Goal: Use online tool/utility: Utilize a website feature to perform a specific function

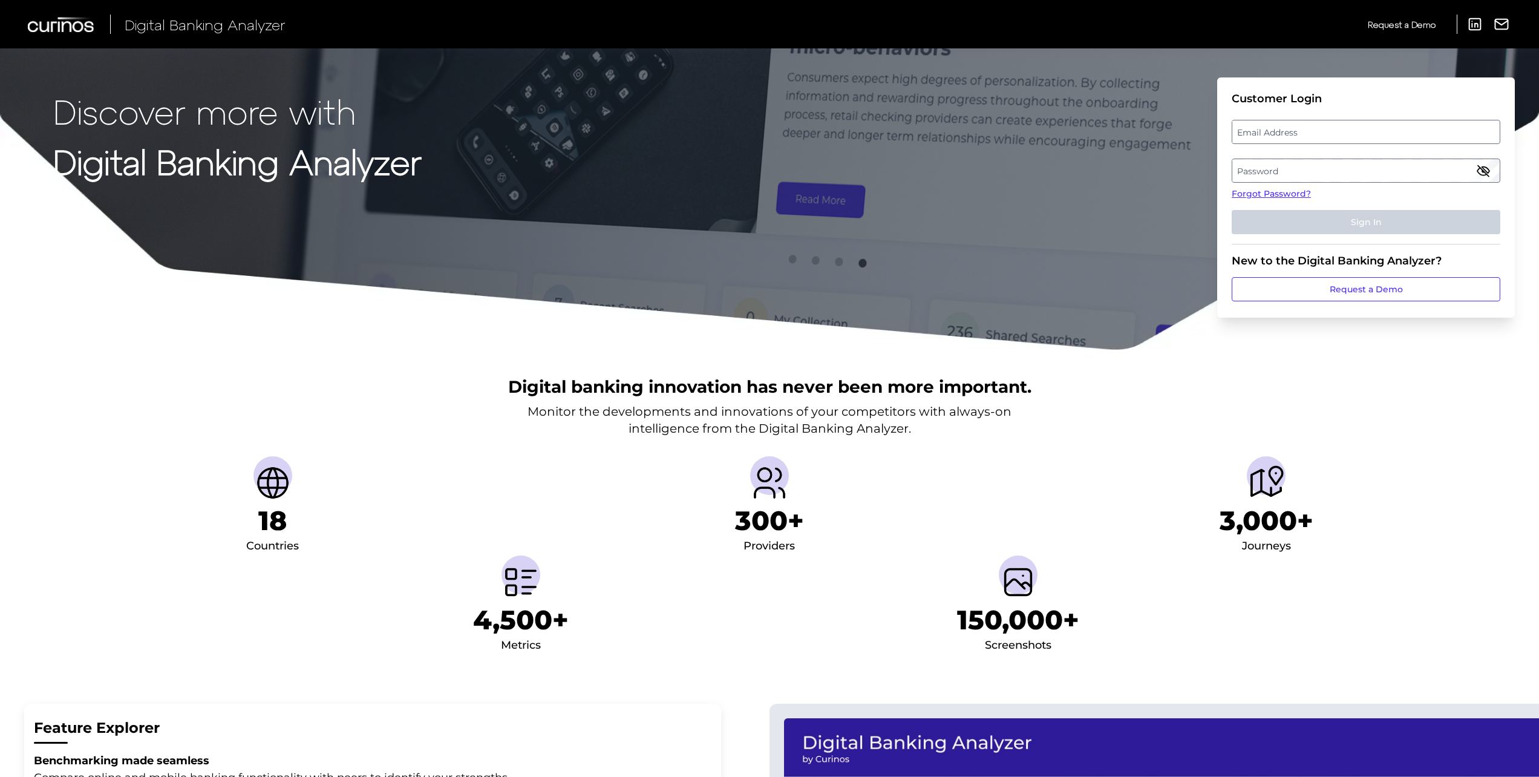
click at [1360, 139] on label "Email Address" at bounding box center [1365, 132] width 267 height 22
click at [1360, 139] on input "email" at bounding box center [1365, 132] width 269 height 24
type input "[PERSON_NAME][EMAIL_ADDRESS][PERSON_NAME][DOMAIN_NAME]"
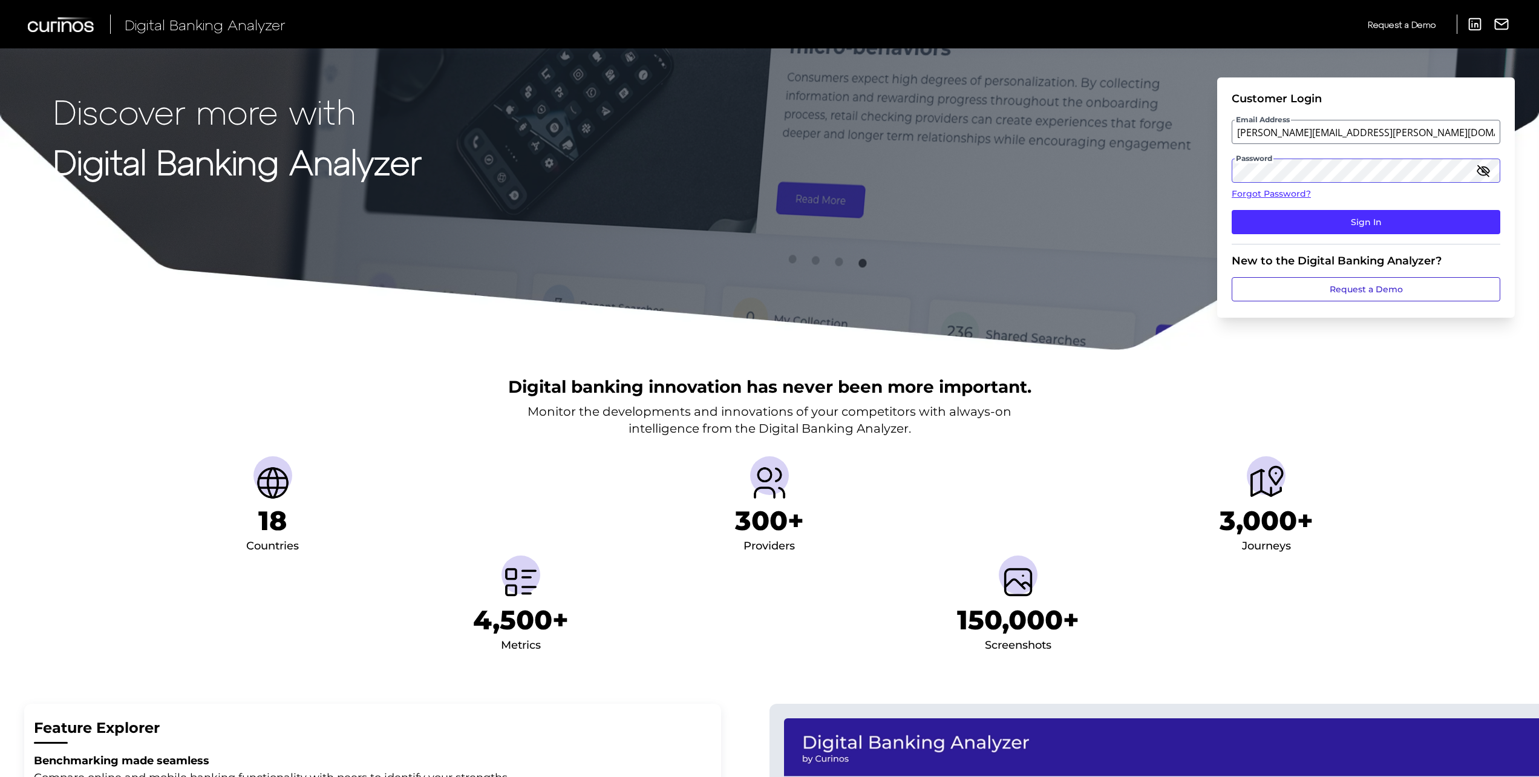
click at [1231, 210] on button "Sign In" at bounding box center [1365, 222] width 269 height 24
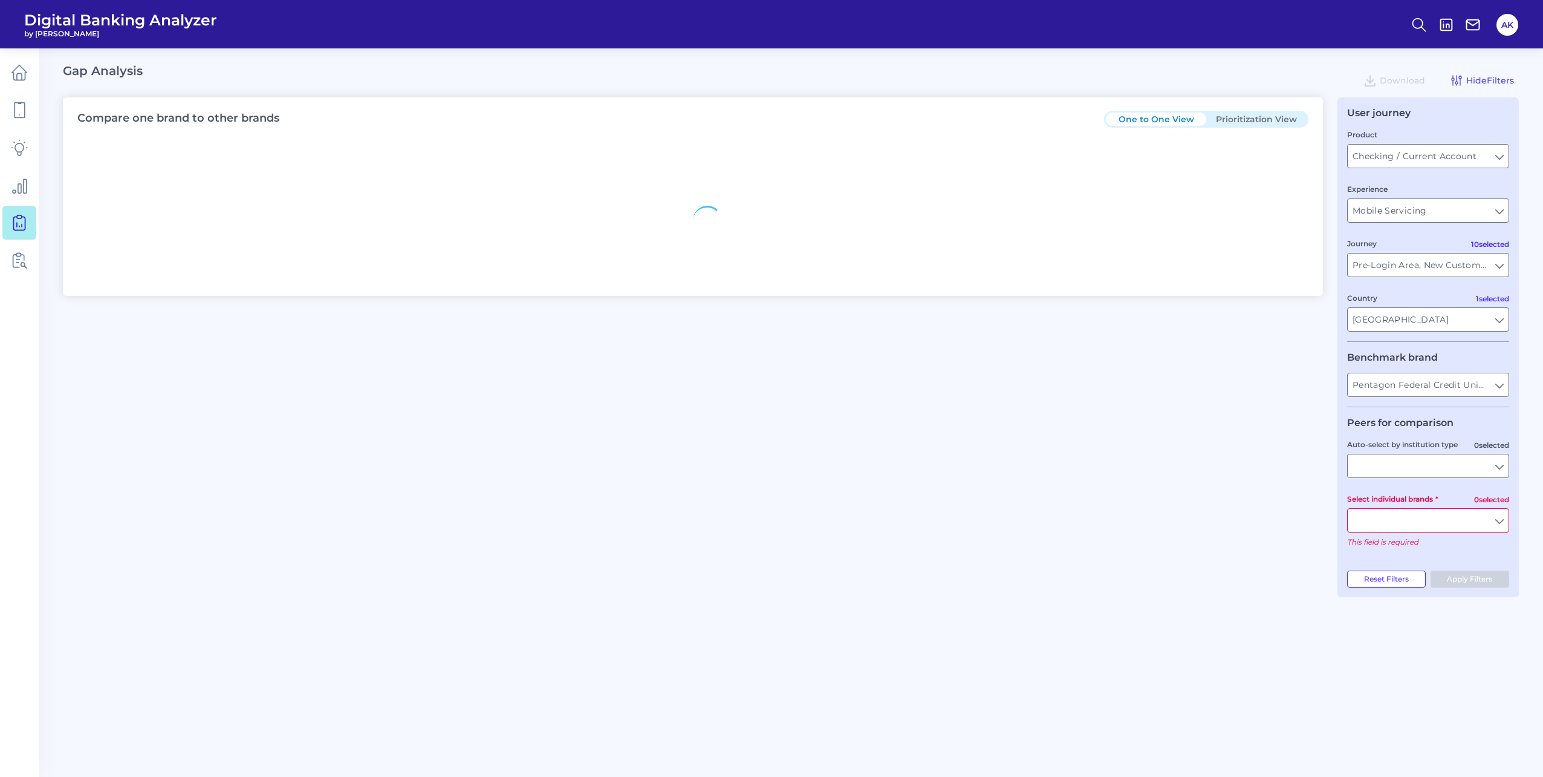
type input "All Select individual brands"
type input "All Journeys"
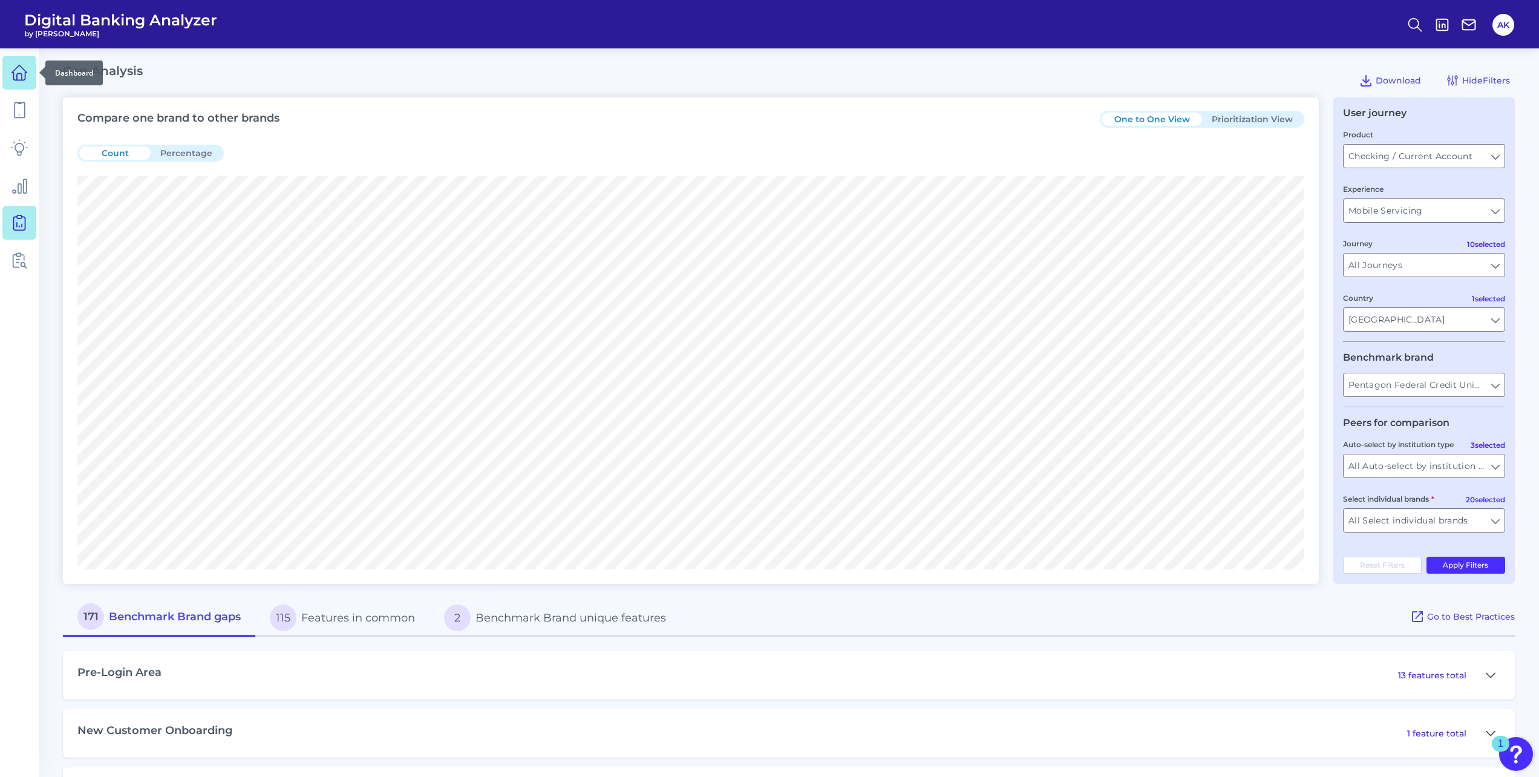
click at [21, 68] on icon at bounding box center [19, 72] width 17 height 17
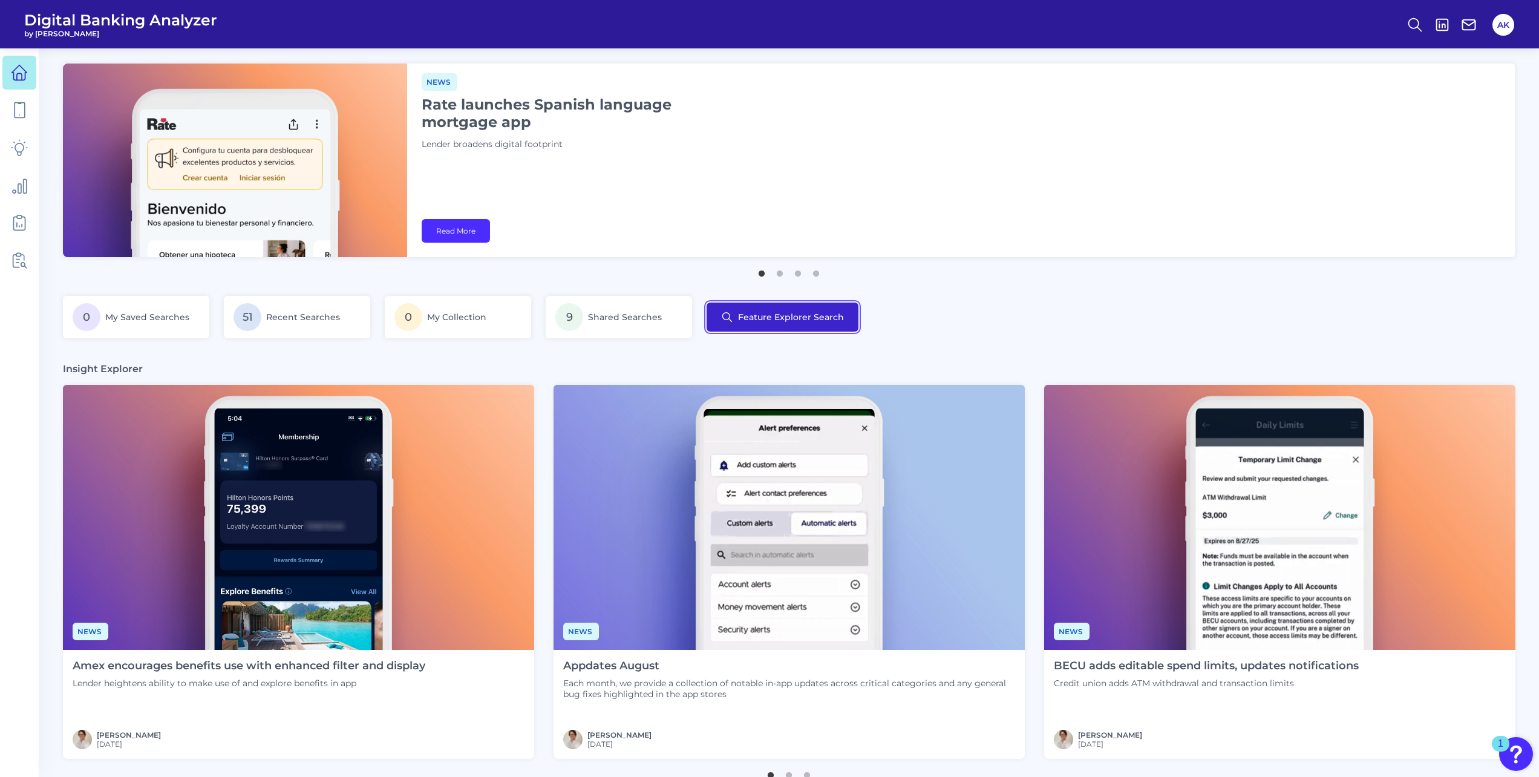
click at [819, 324] on button "Feature Explorer Search" at bounding box center [782, 316] width 152 height 29
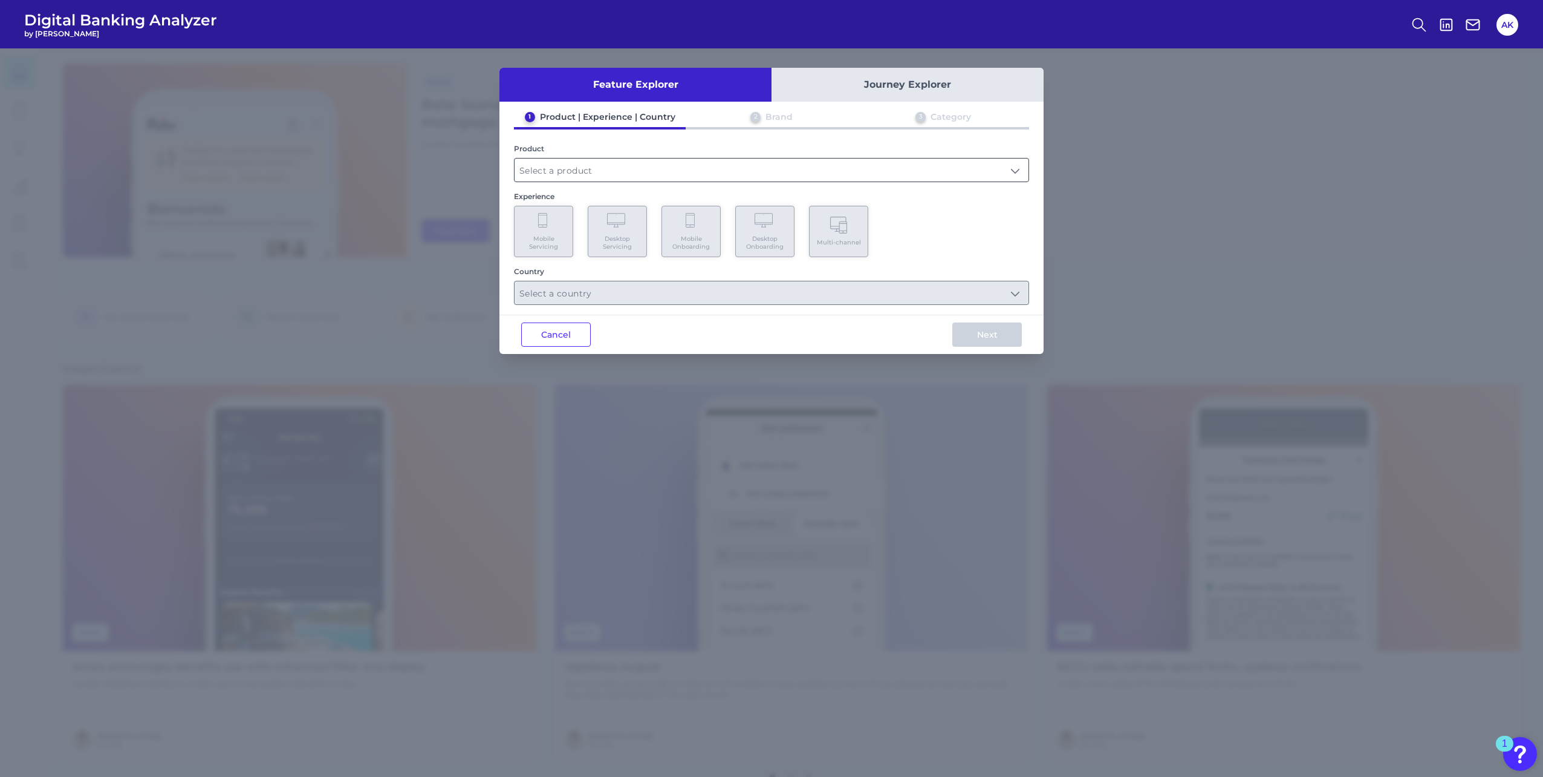
click at [608, 165] on input "text" at bounding box center [772, 169] width 514 height 23
click at [603, 201] on span "Checking / Current Account" at bounding box center [583, 199] width 119 height 11
type input "Checking / Current Account"
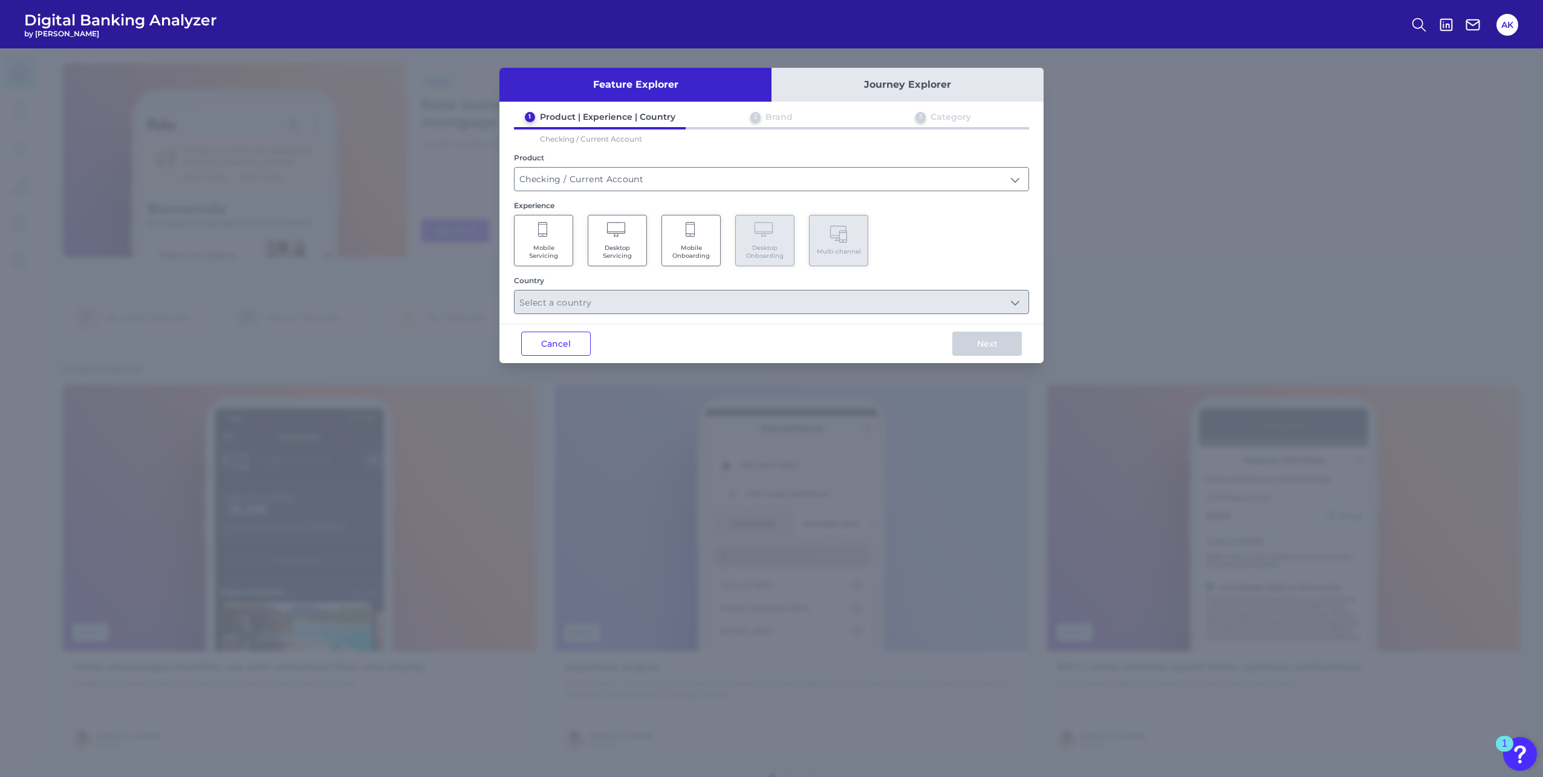
click at [550, 244] on span "Mobile Servicing" at bounding box center [544, 252] width 46 height 16
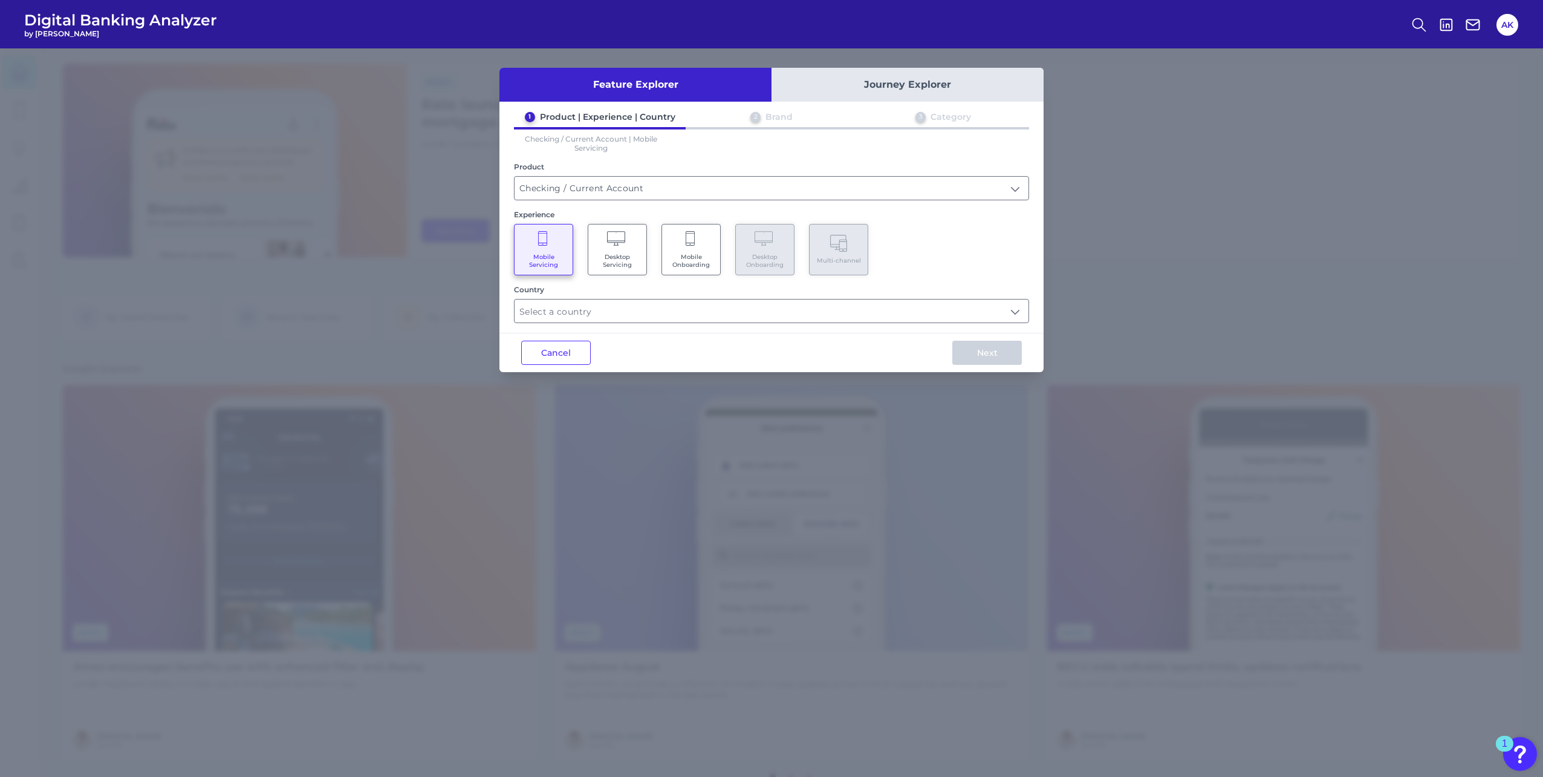
click at [611, 247] on icon at bounding box center [617, 239] width 21 height 17
click at [558, 246] on Servicing "Mobile Servicing" at bounding box center [543, 249] width 59 height 51
click at [806, 325] on div "Feature Explorer Journey Explorer 1 Product | Experience | Country 2 Brand 3 Ca…" at bounding box center [772, 220] width 544 height 304
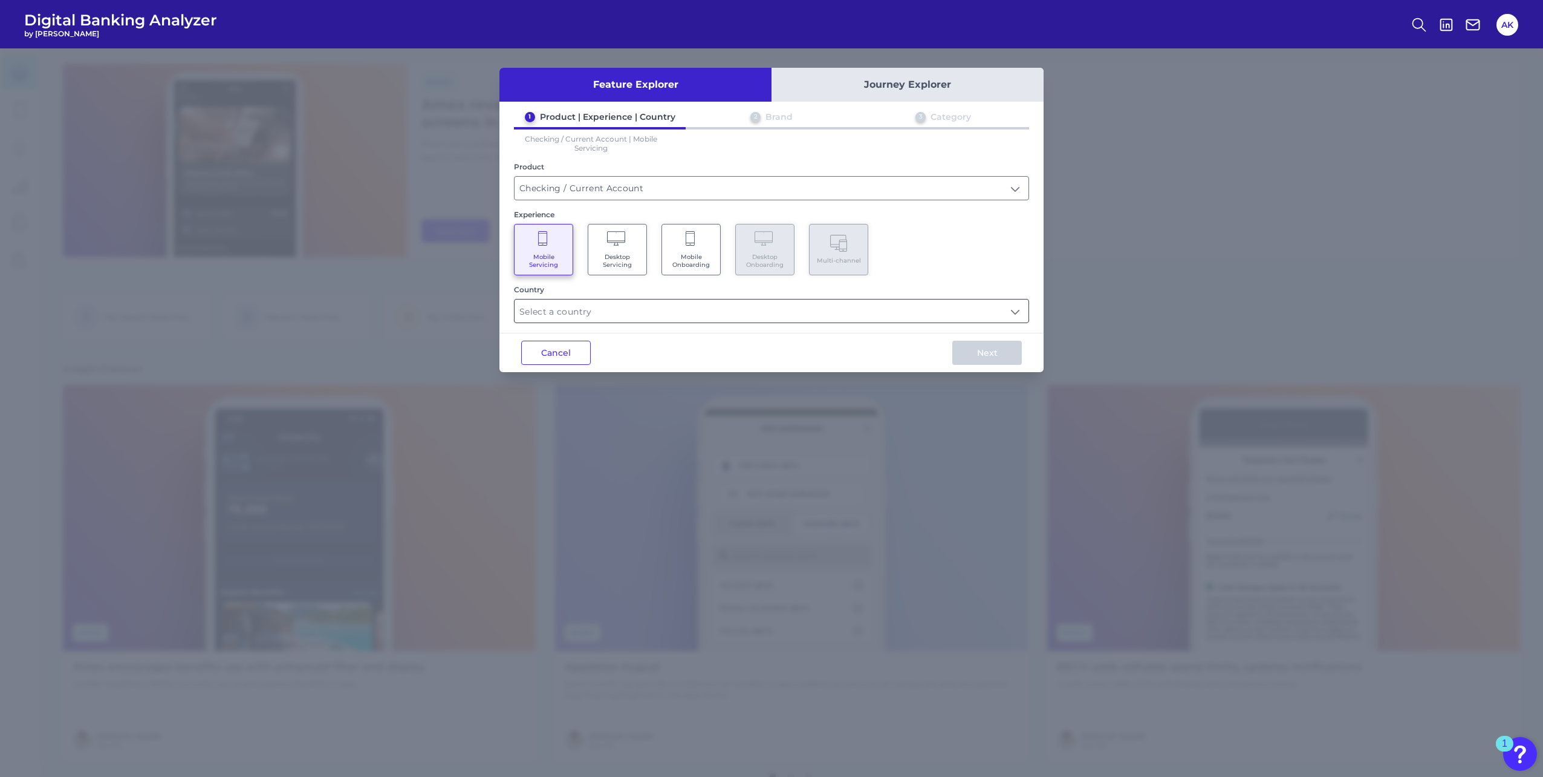
click at [697, 314] on input "text" at bounding box center [772, 310] width 514 height 23
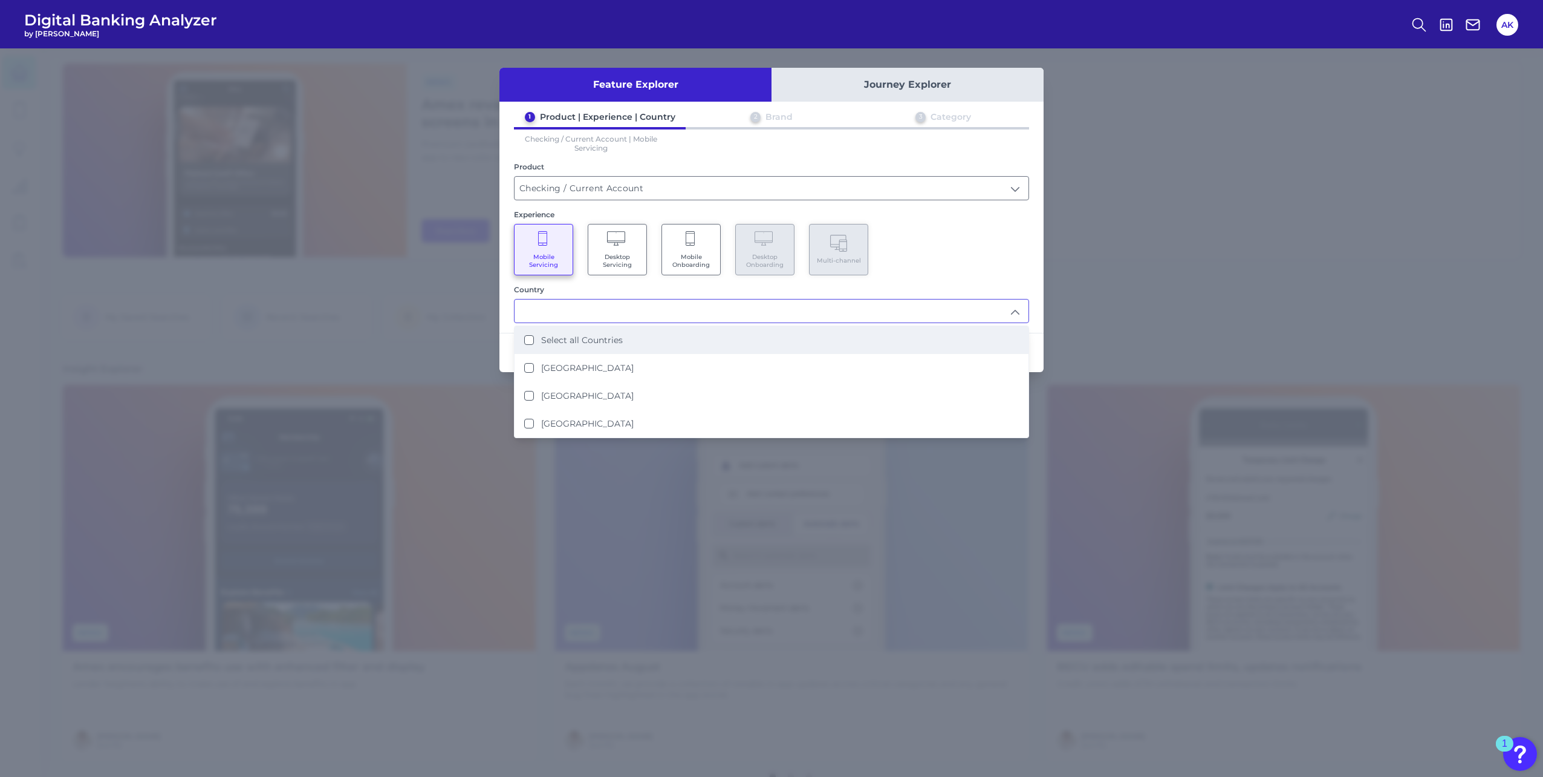
click at [628, 345] on li "Select all Countries" at bounding box center [772, 340] width 514 height 28
type input "Select all Countries"
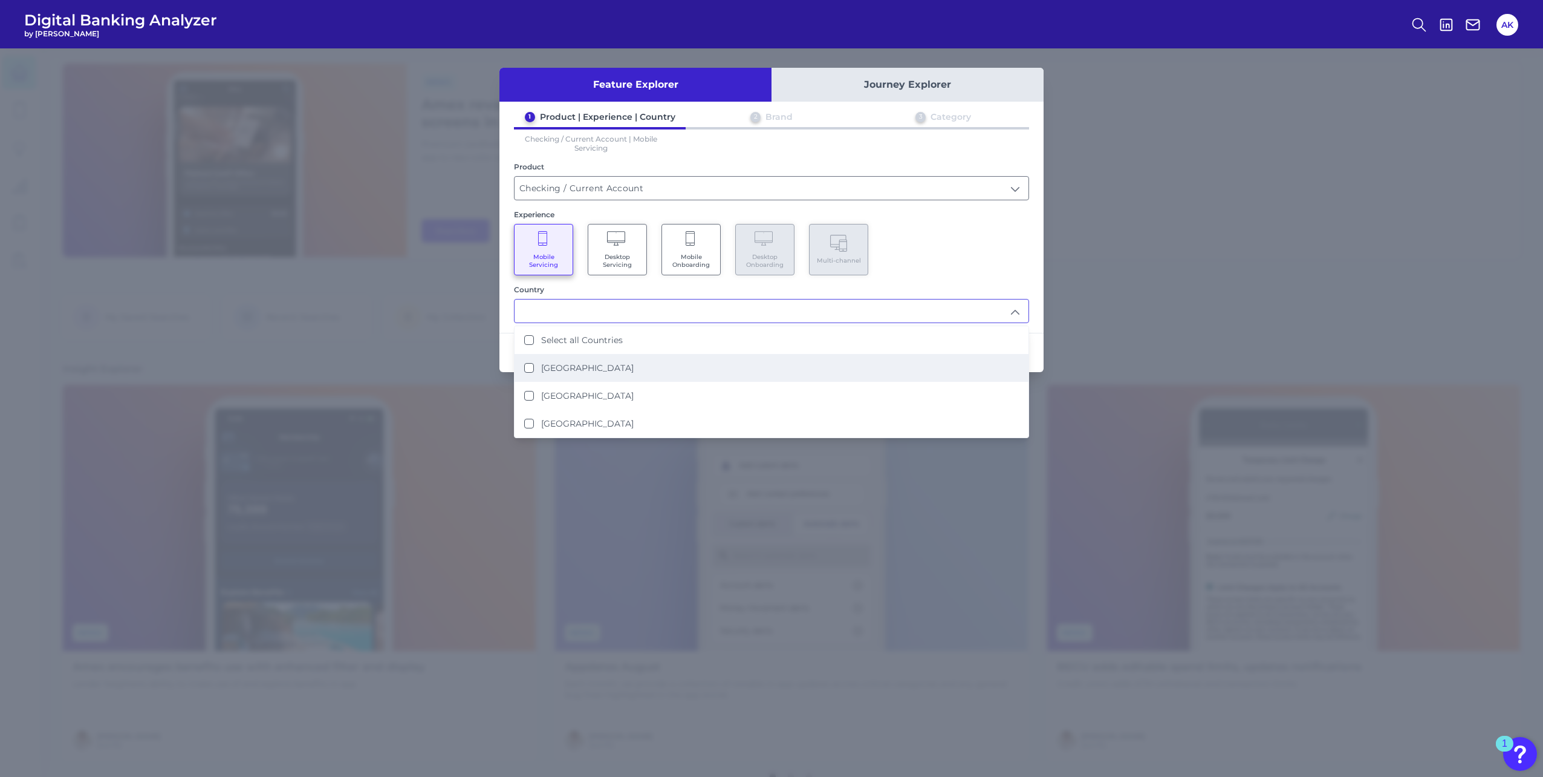
scroll to position [1, 0]
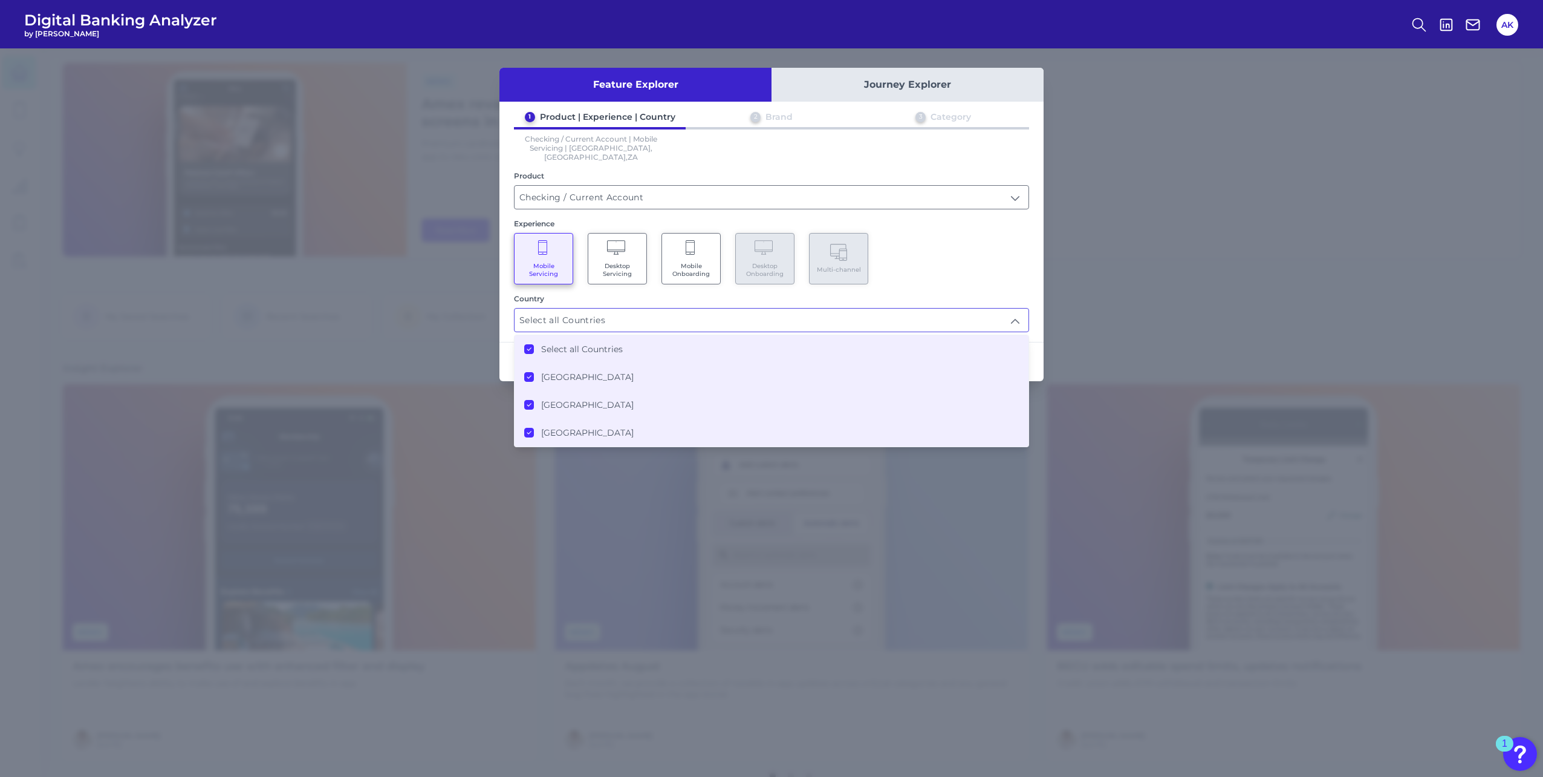
click at [983, 221] on div "Experience Mobile Servicing Desktop Servicing Mobile Onboarding Desktop Onboard…" at bounding box center [771, 251] width 515 height 65
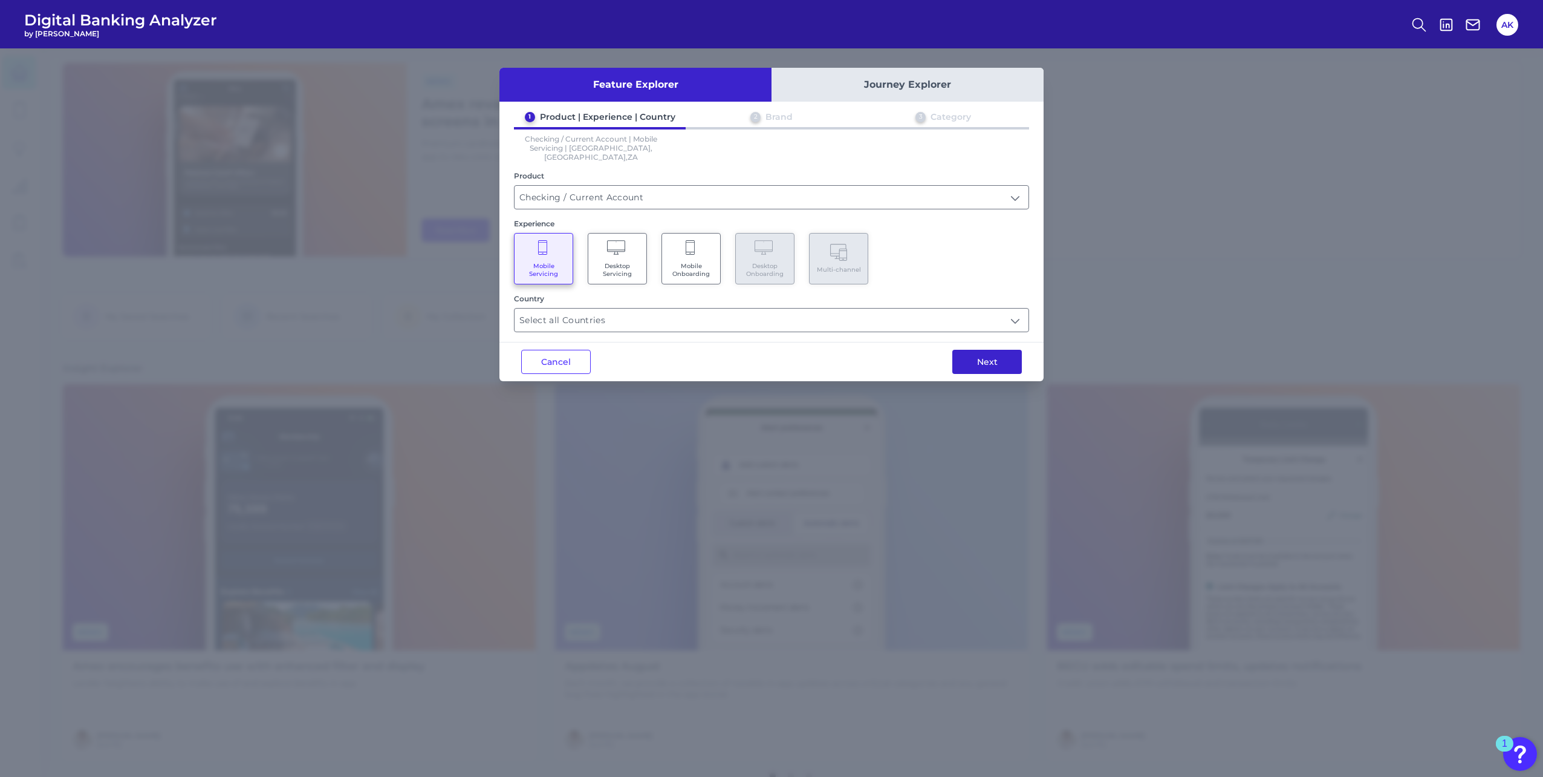
click at [992, 350] on button "Next" at bounding box center [988, 362] width 70 height 24
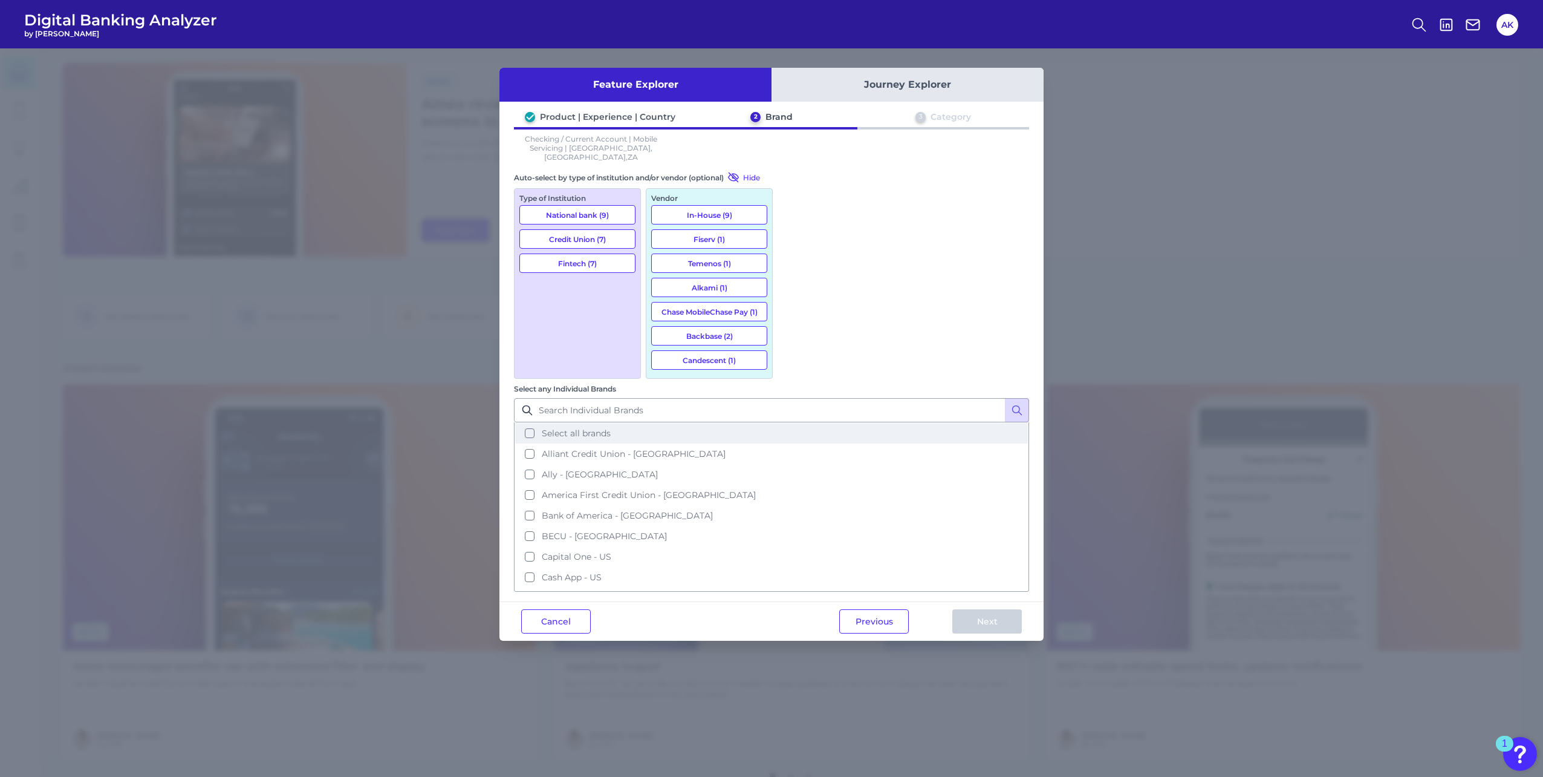
click at [794, 423] on button "Select all brands" at bounding box center [771, 433] width 513 height 21
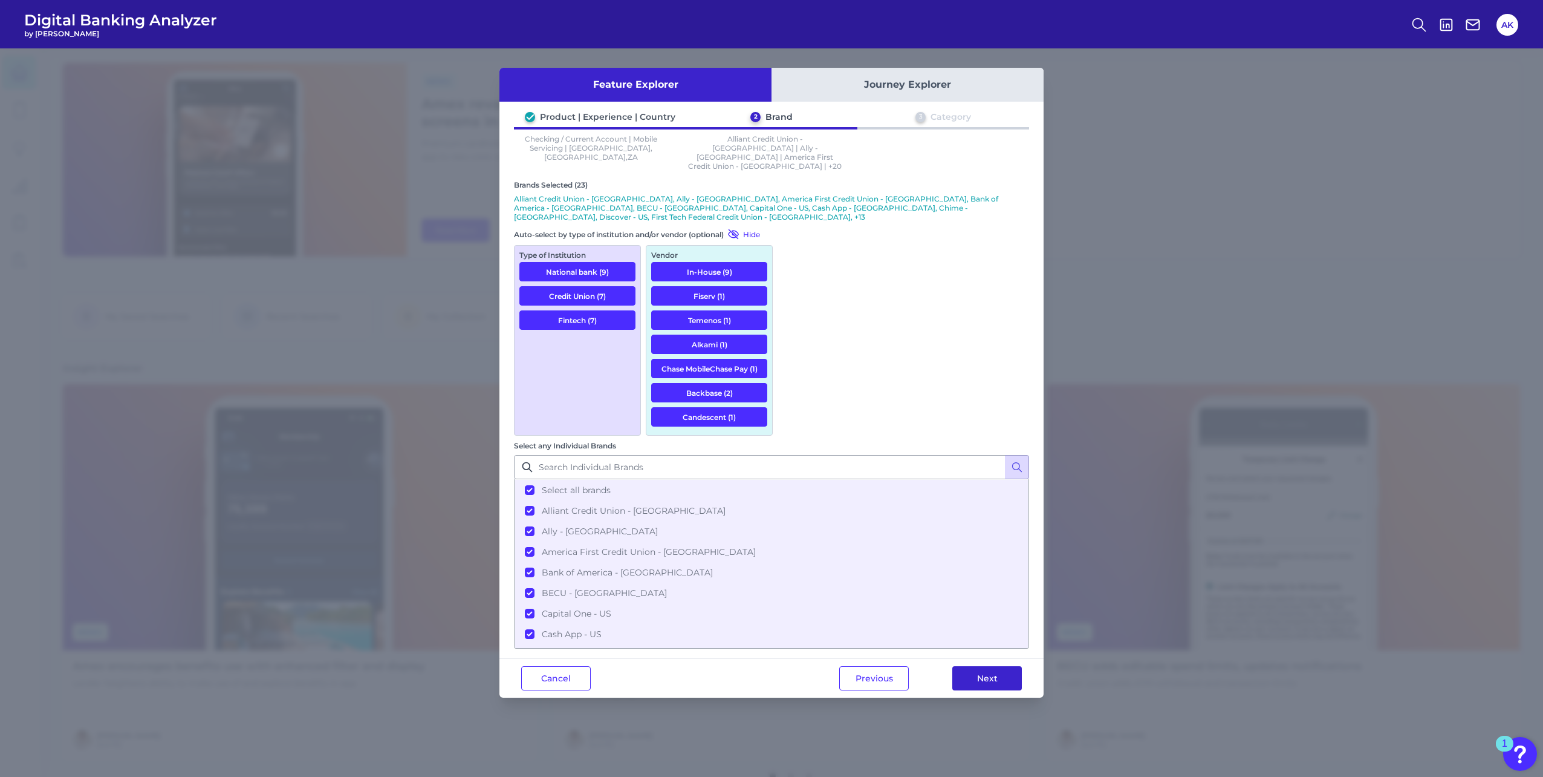
click at [989, 666] on button "Next" at bounding box center [988, 678] width 70 height 24
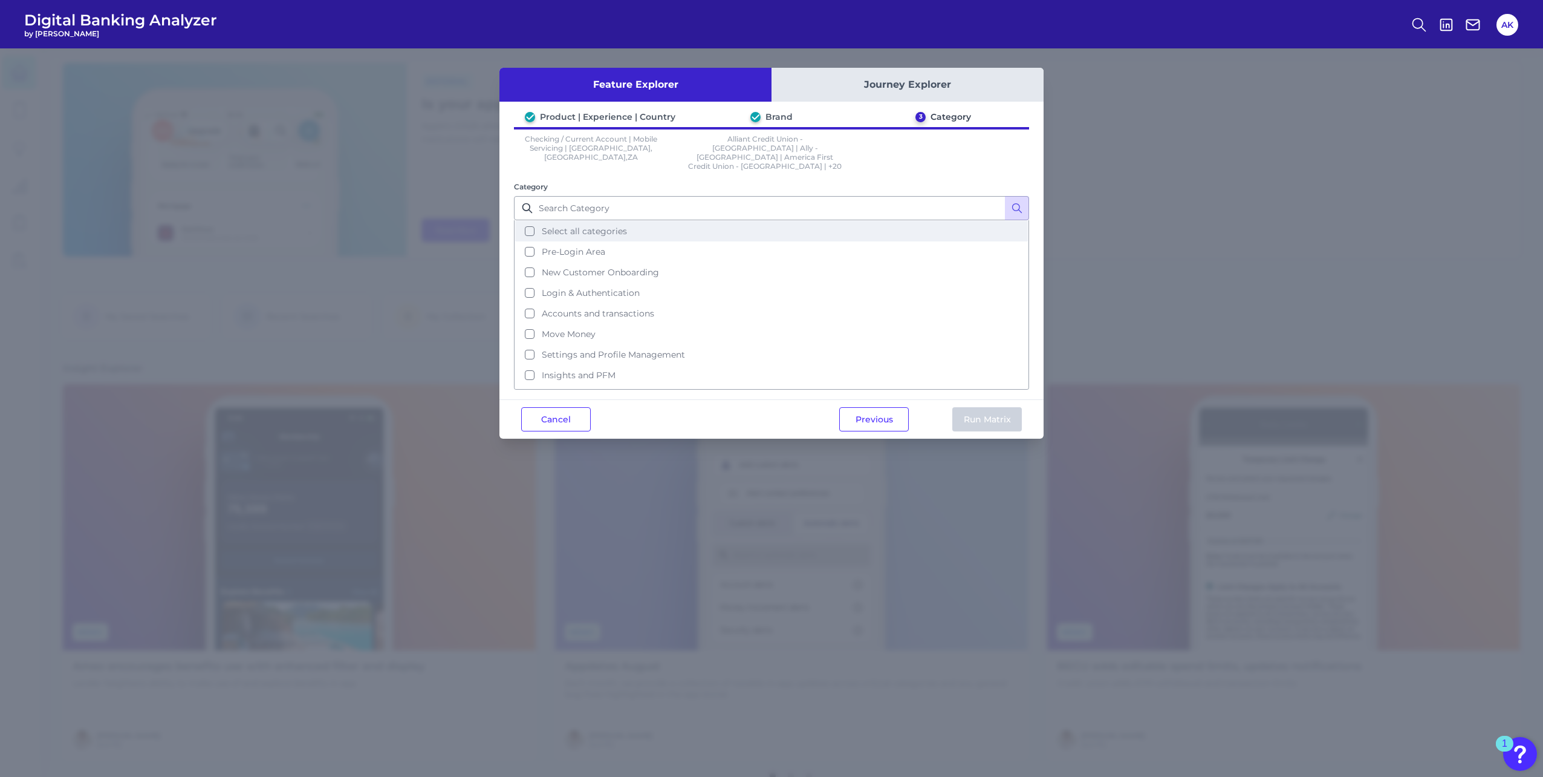
click at [553, 226] on span "Select all categories" at bounding box center [584, 231] width 85 height 11
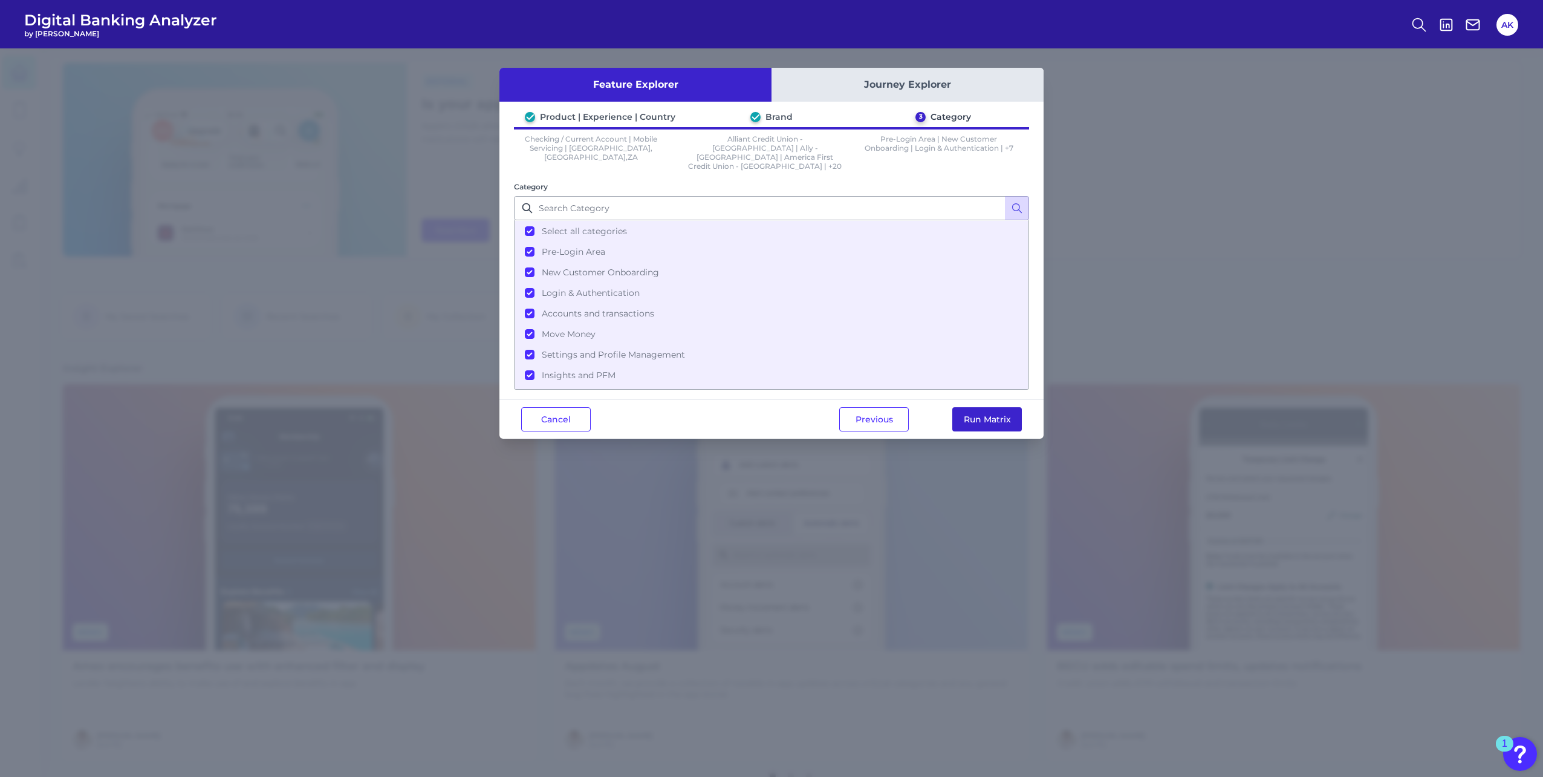
click at [965, 407] on button "Run Matrix" at bounding box center [988, 419] width 70 height 24
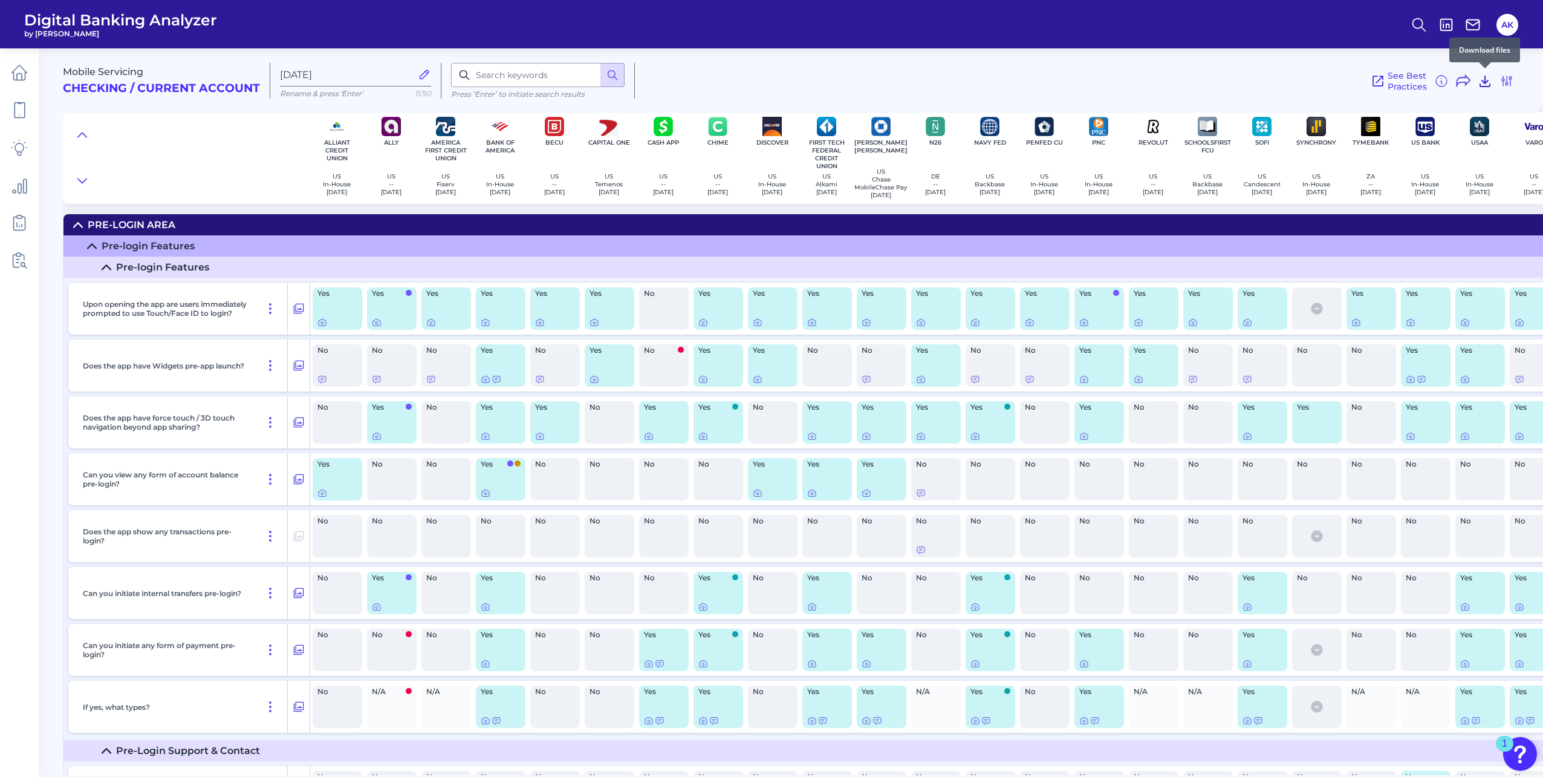
click at [1481, 81] on icon at bounding box center [1485, 81] width 15 height 15
click at [114, 88] on h2 "Checking / Current Account" at bounding box center [161, 89] width 197 height 14
click at [22, 87] on link at bounding box center [19, 73] width 34 height 34
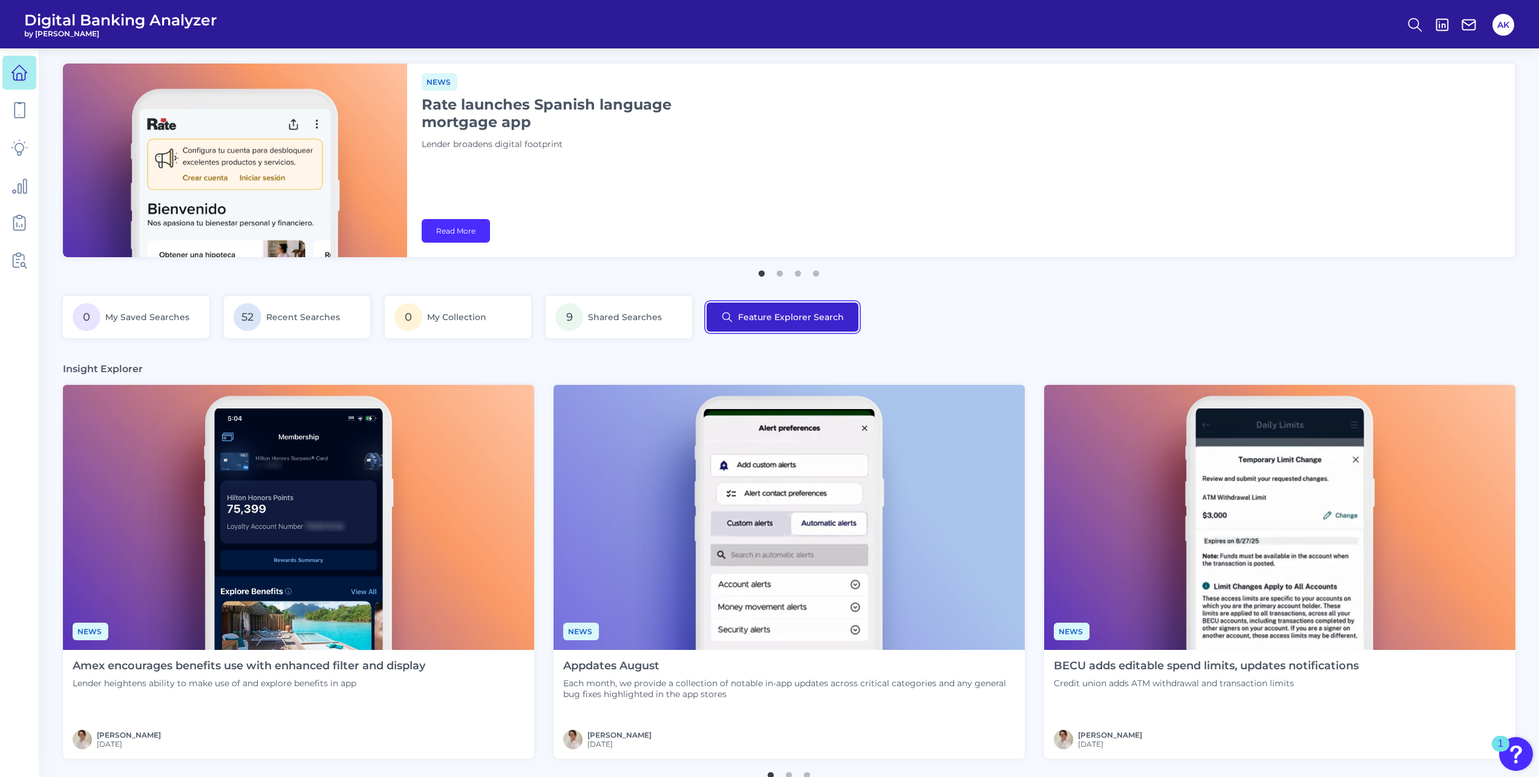
click at [811, 307] on button "Feature Explorer Search" at bounding box center [782, 316] width 152 height 29
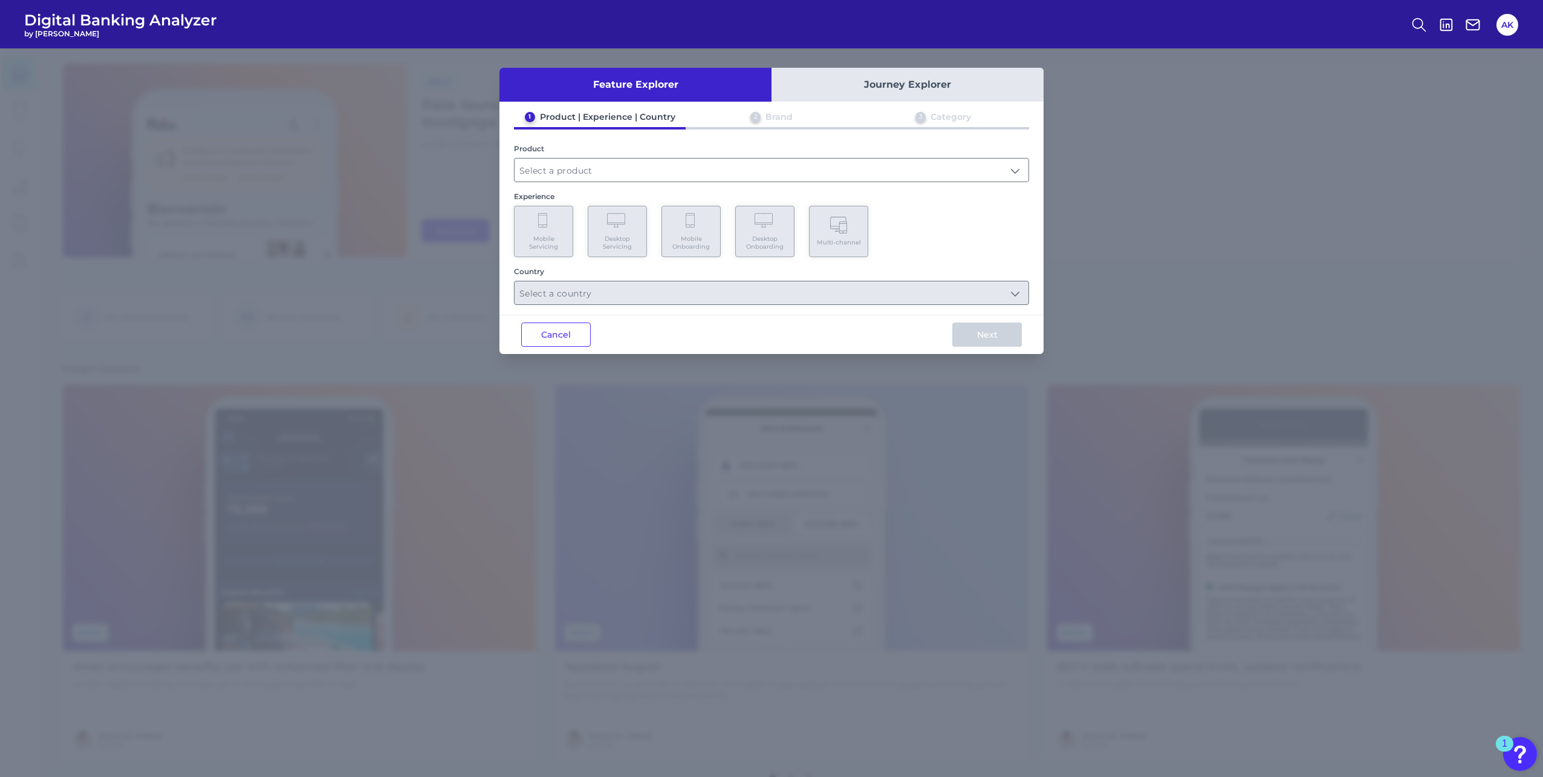
click at [619, 204] on div "Experience Mobile Servicing Desktop Servicing Mobile Onboarding Desktop Onboard…" at bounding box center [771, 224] width 515 height 65
click at [626, 152] on div "Product" at bounding box center [771, 148] width 515 height 9
click at [627, 154] on div "Product" at bounding box center [771, 163] width 515 height 38
click at [625, 169] on input "text" at bounding box center [772, 169] width 514 height 23
click at [605, 202] on span "Checking / Current Account" at bounding box center [583, 199] width 119 height 11
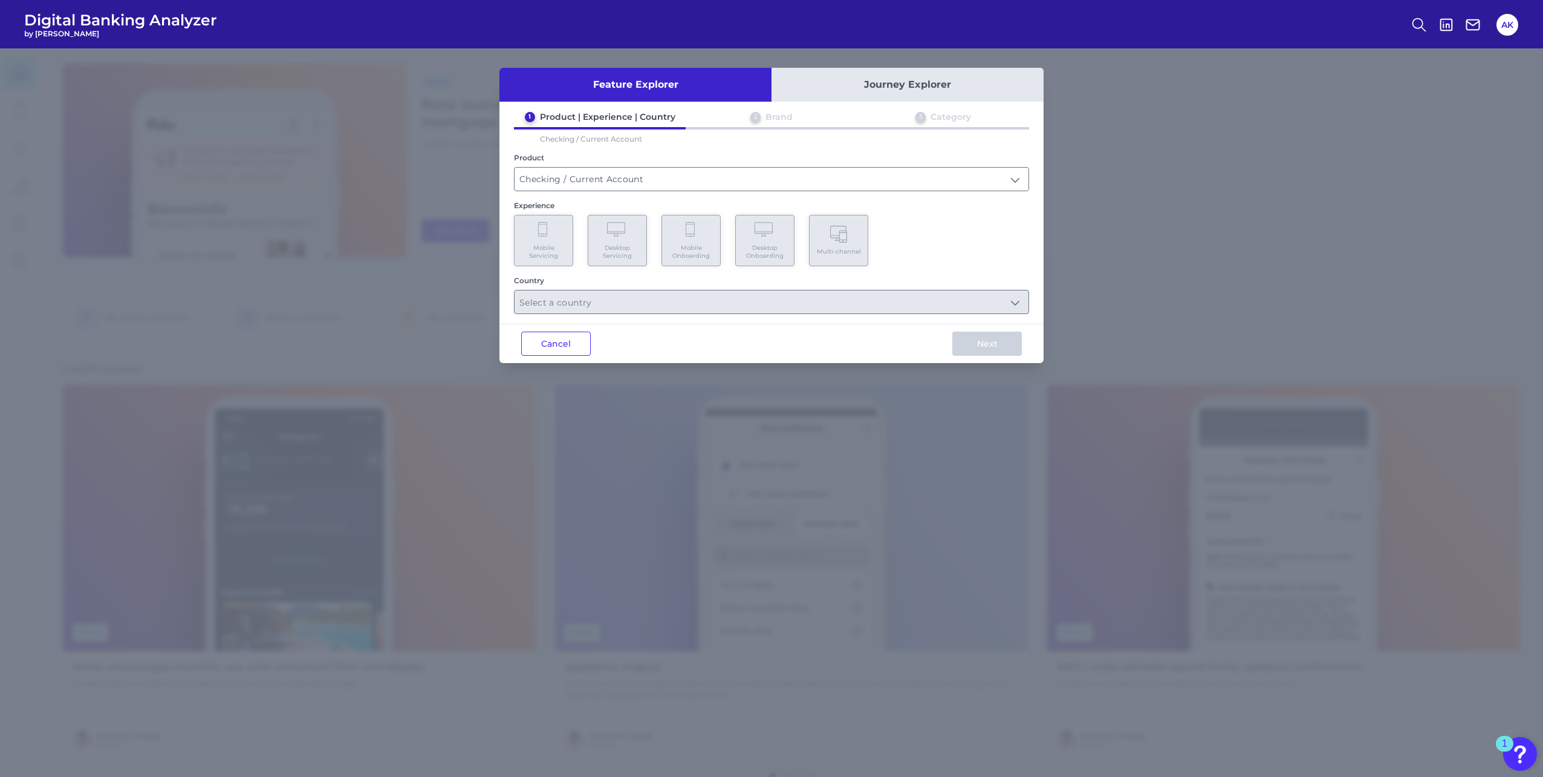
type input "Checking / Current Account"
click at [599, 262] on Servicing "Desktop Servicing" at bounding box center [617, 240] width 59 height 51
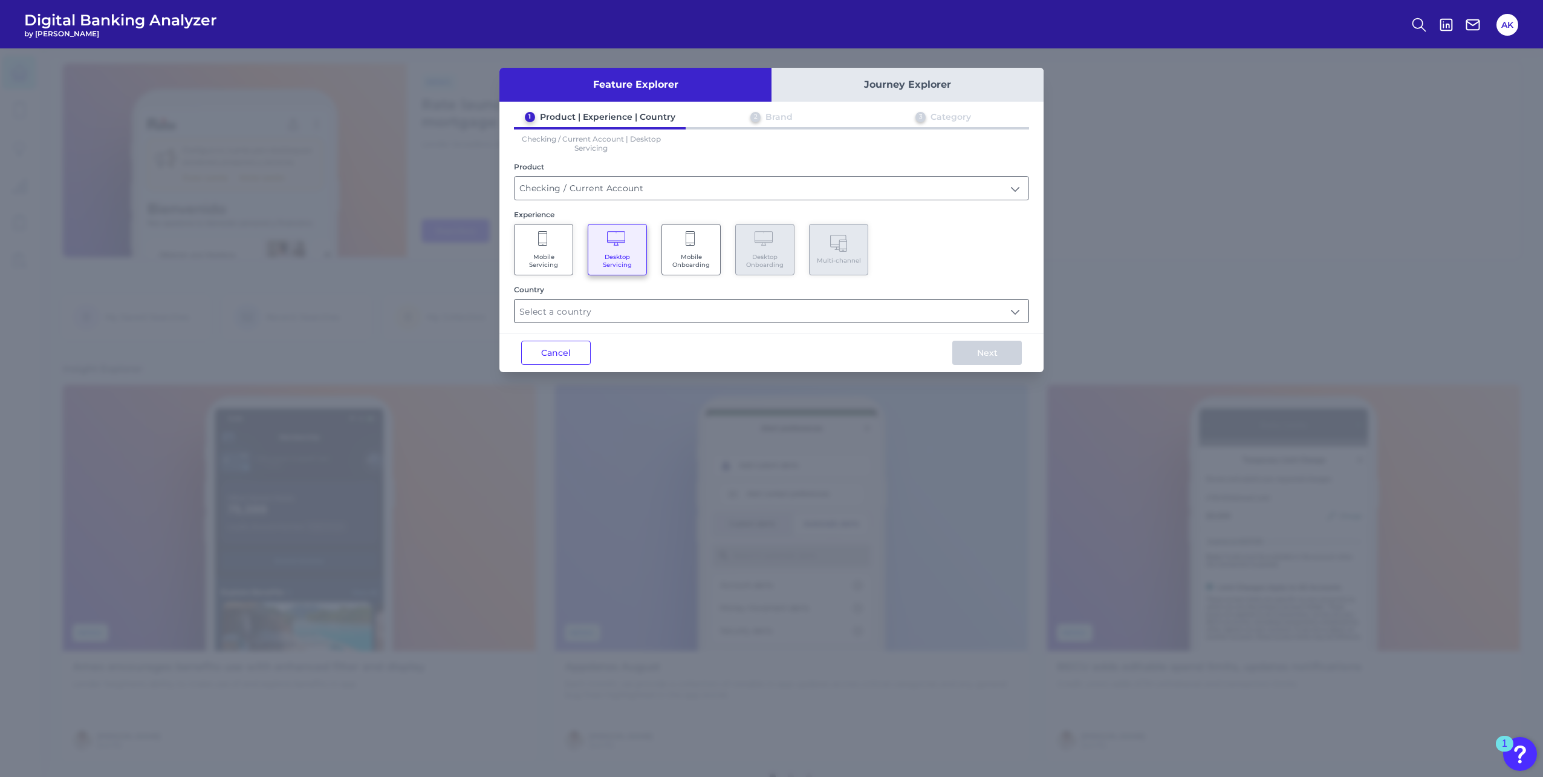
click at [570, 316] on input "text" at bounding box center [772, 310] width 514 height 23
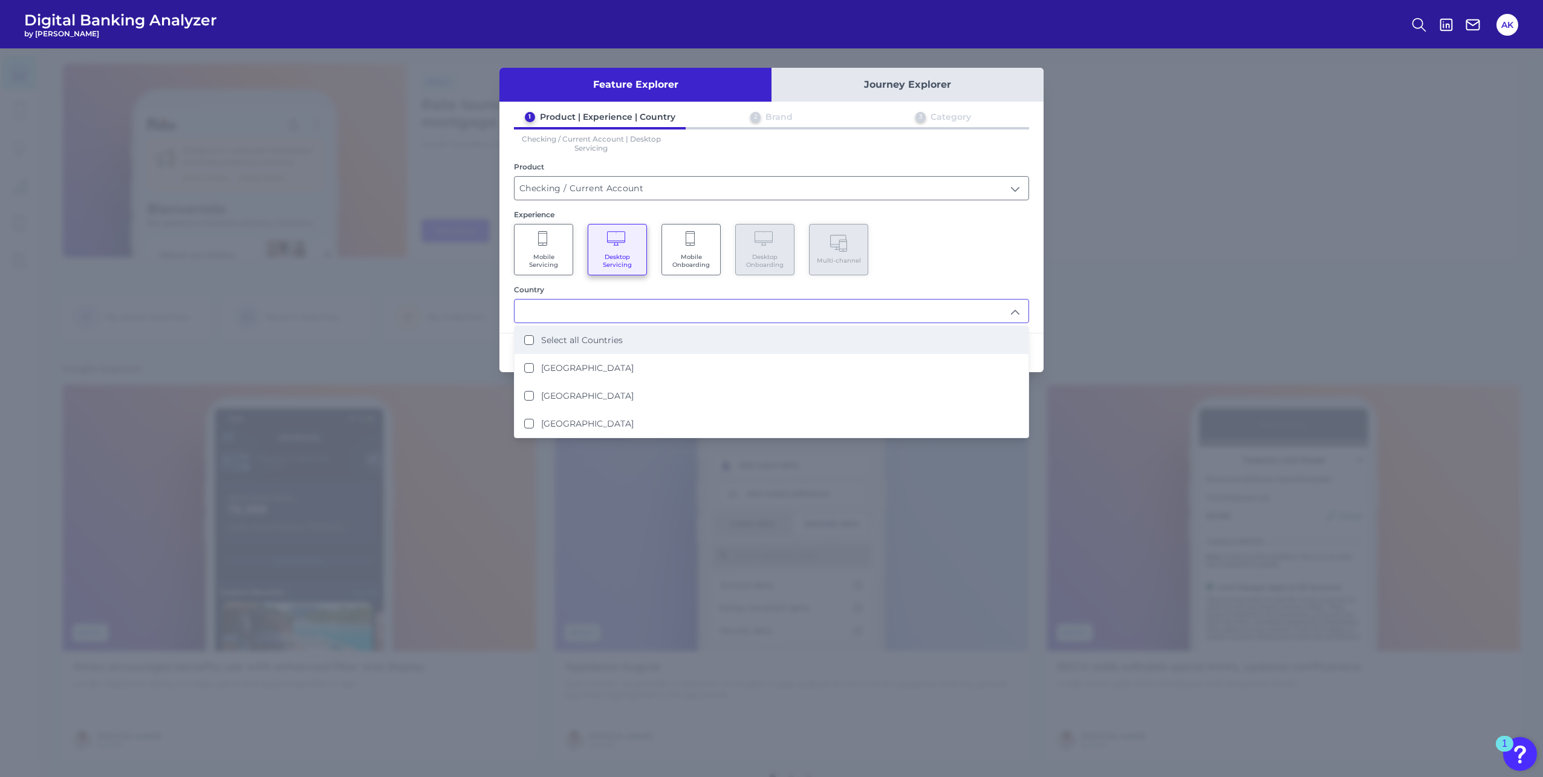
click at [628, 330] on li "Select all Countries" at bounding box center [772, 340] width 514 height 28
type input "Select all Countries"
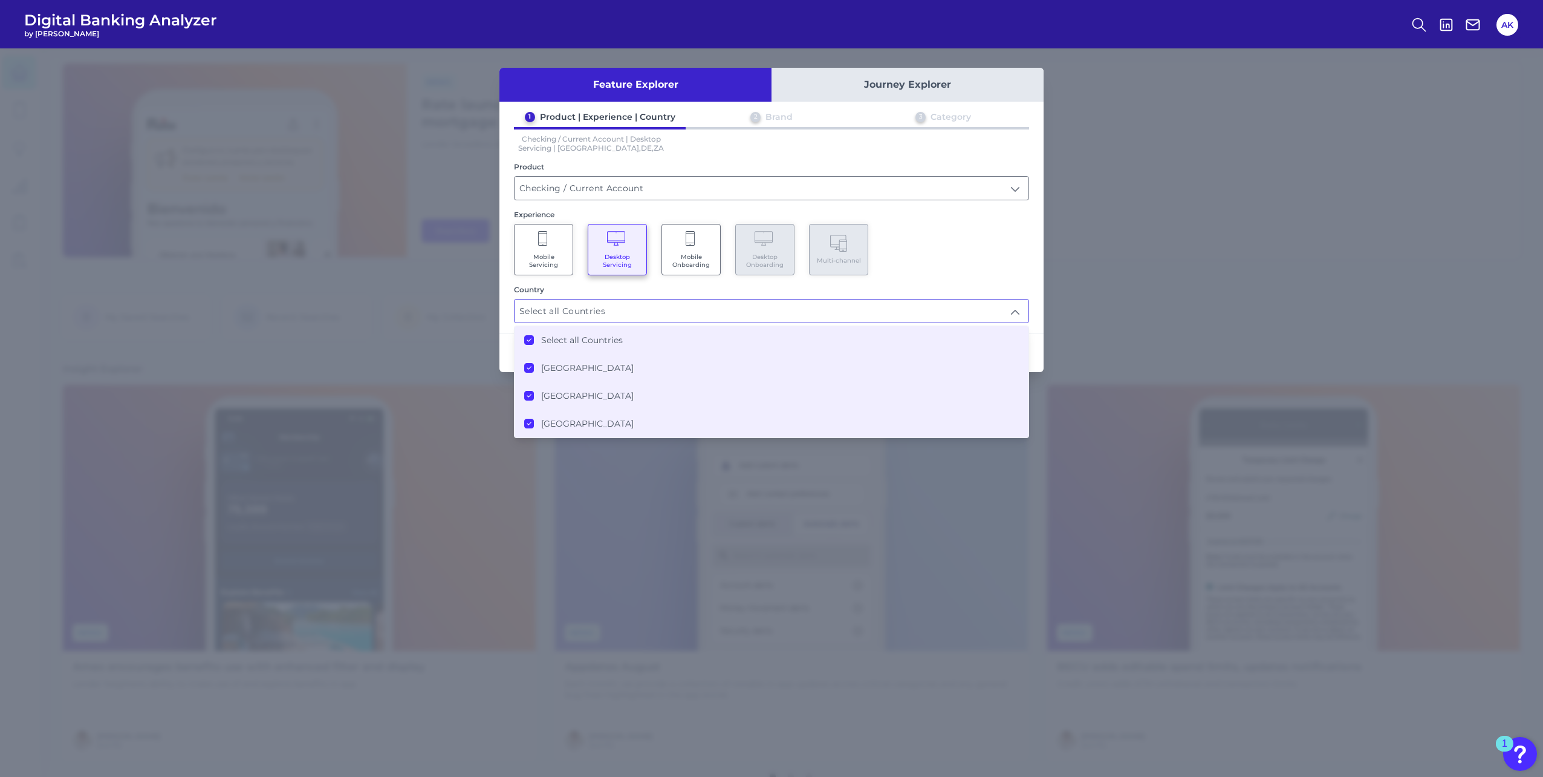
scroll to position [1, 0]
click at [965, 255] on div "Mobile Servicing Desktop Servicing Mobile Onboarding Desktop Onboarding Multi-c…" at bounding box center [771, 249] width 515 height 51
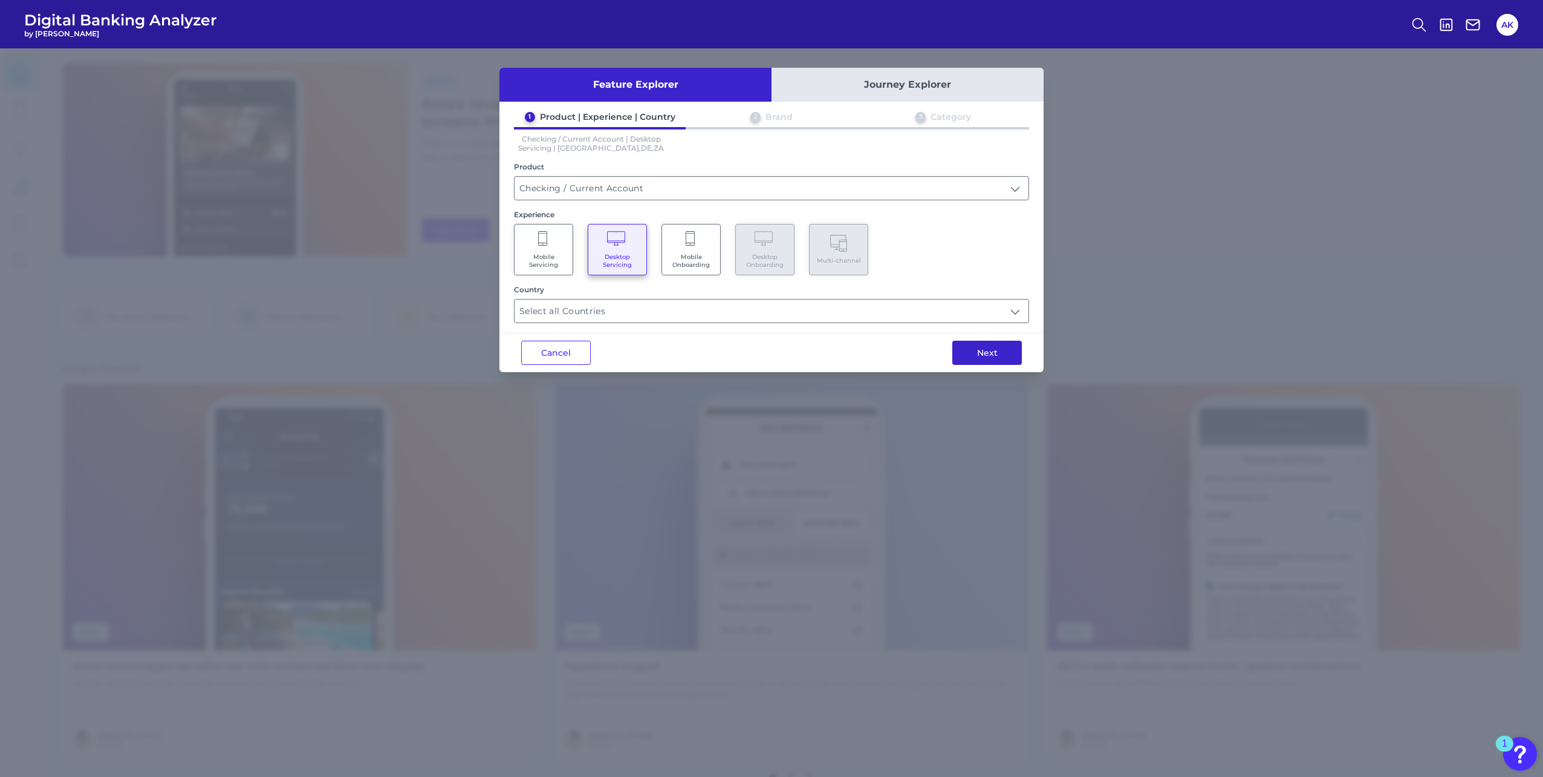
click at [1003, 362] on button "Next" at bounding box center [988, 353] width 70 height 24
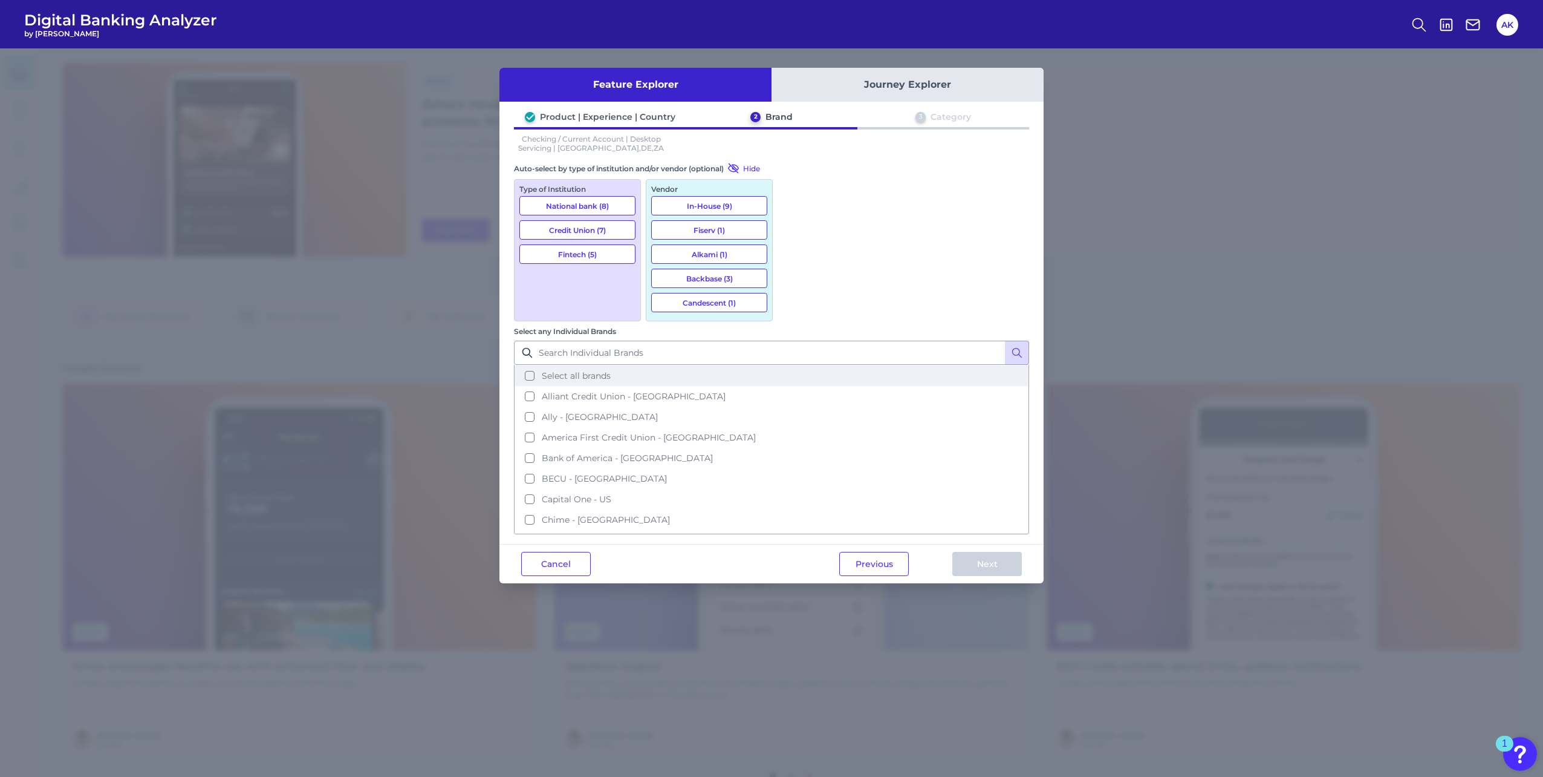
click at [792, 365] on button "Select all brands" at bounding box center [771, 375] width 513 height 21
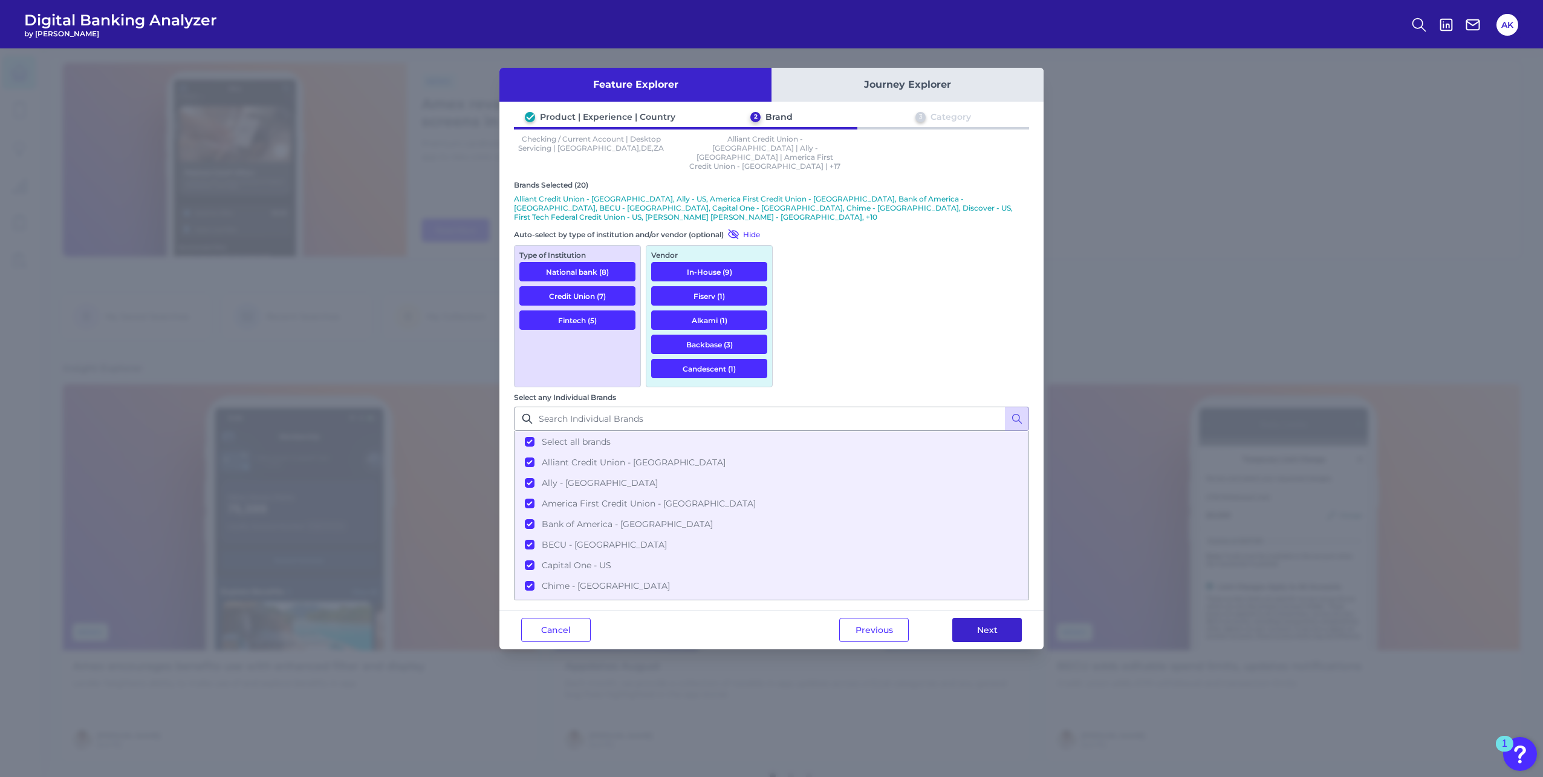
click at [991, 618] on button "Next" at bounding box center [988, 630] width 70 height 24
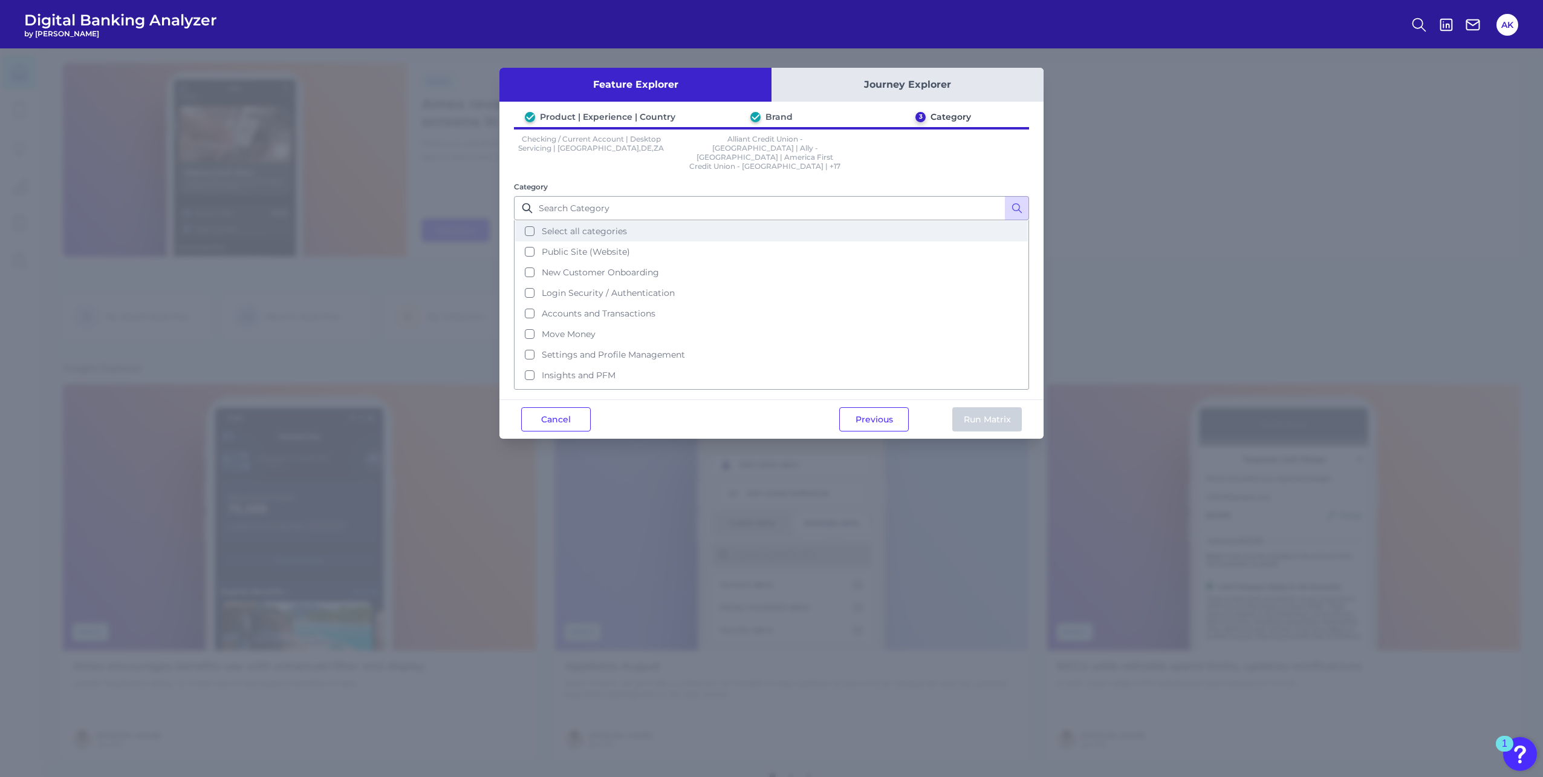
click at [615, 221] on button "Select all categories" at bounding box center [771, 231] width 513 height 21
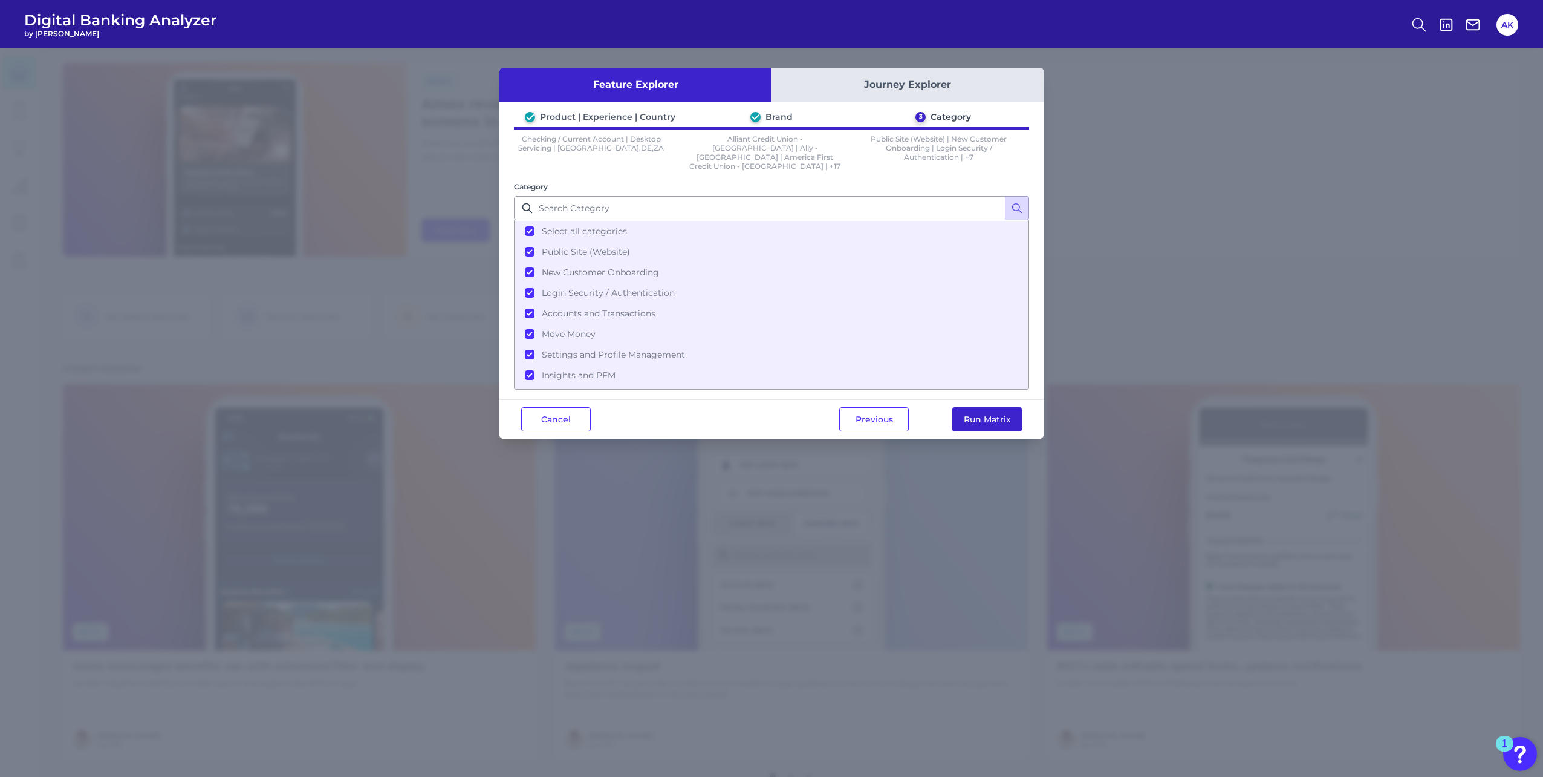
click at [1009, 410] on button "Run Matrix" at bounding box center [988, 419] width 70 height 24
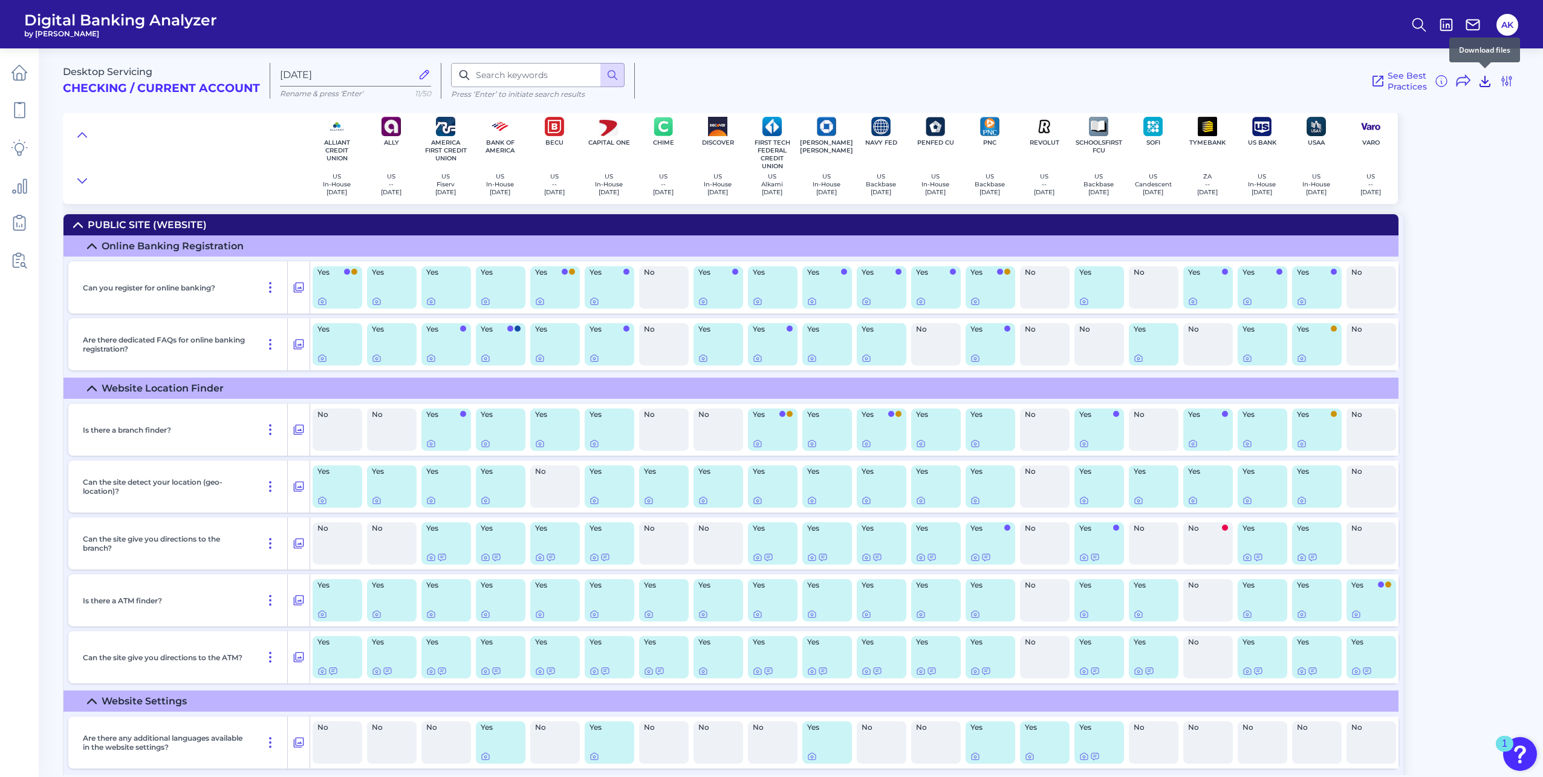
click at [1488, 83] on icon at bounding box center [1485, 81] width 15 height 15
click at [1508, 197] on div "Desktop Servicing Checking / Current Account [DATE] Rename & press 'Enter' 11/5…" at bounding box center [803, 121] width 1481 height 165
click at [27, 71] on icon at bounding box center [19, 72] width 17 height 17
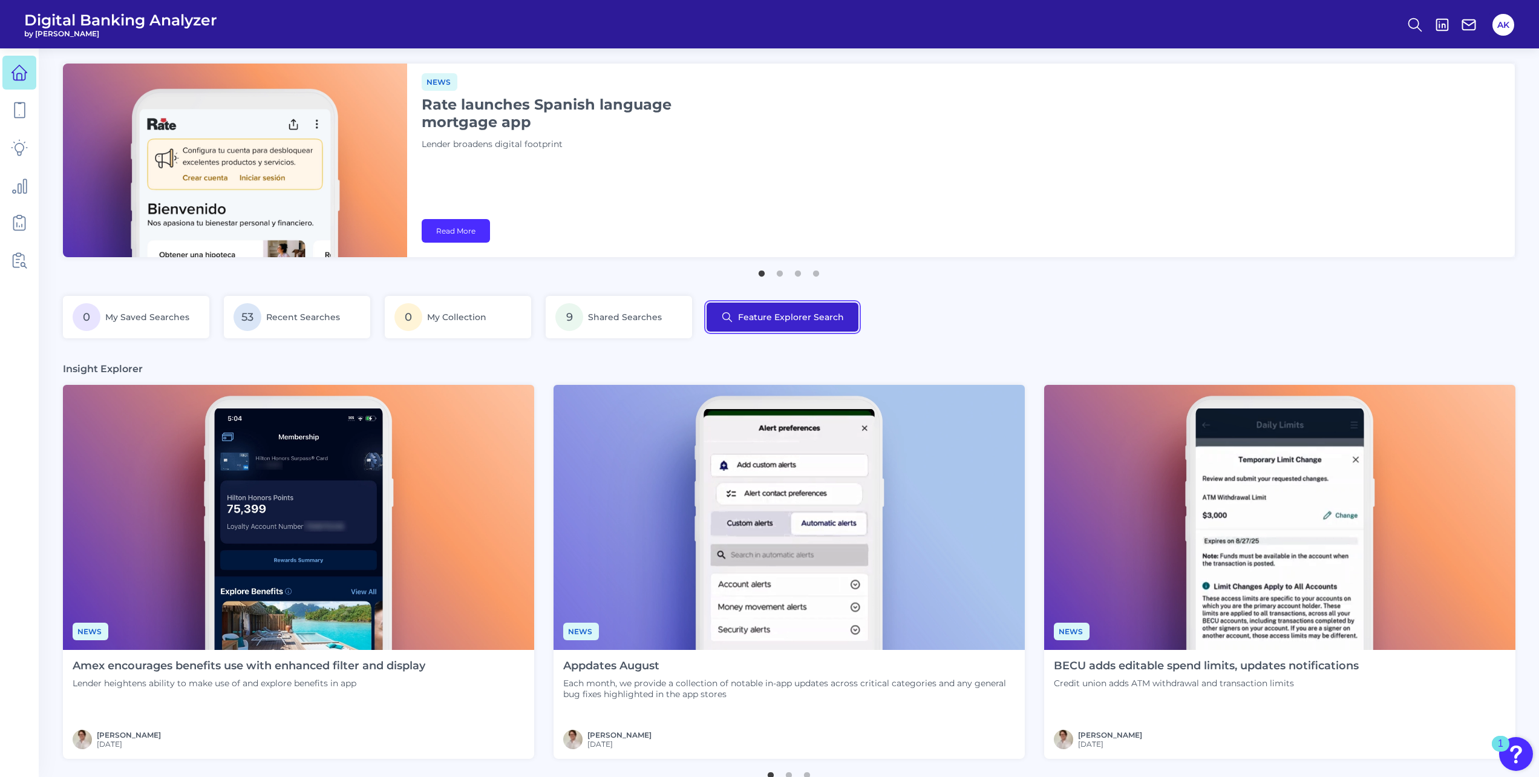
click at [806, 325] on button "Feature Explorer Search" at bounding box center [782, 316] width 152 height 29
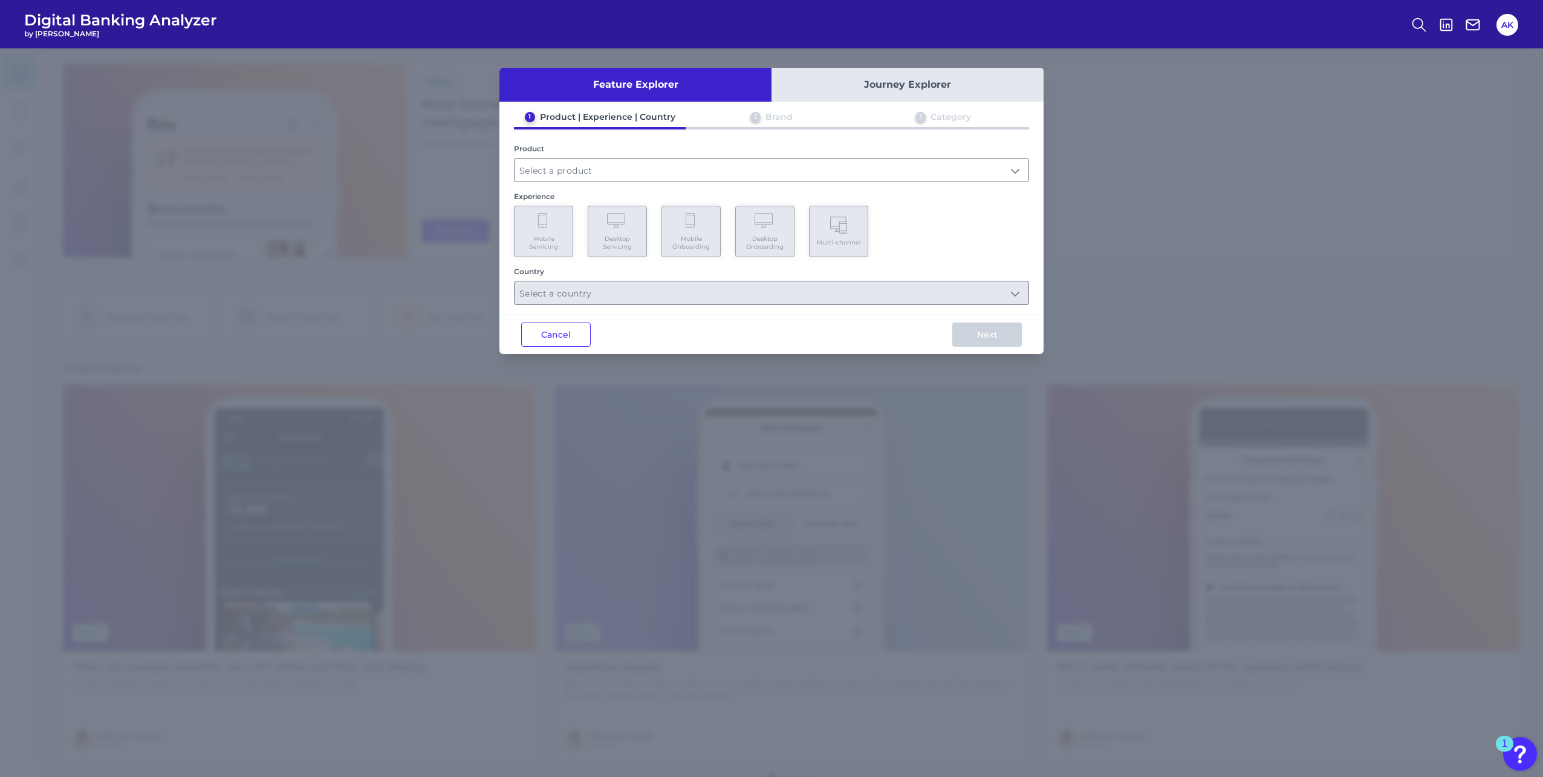
click at [735, 184] on div "1 Product | Experience | Country 2 Brand 3 Category Product Experience Mobile S…" at bounding box center [772, 208] width 544 height 194
click at [732, 178] on input "text" at bounding box center [772, 169] width 514 height 23
click at [669, 194] on li "Checking / Current Account" at bounding box center [772, 199] width 514 height 28
type input "Checking / Current Account"
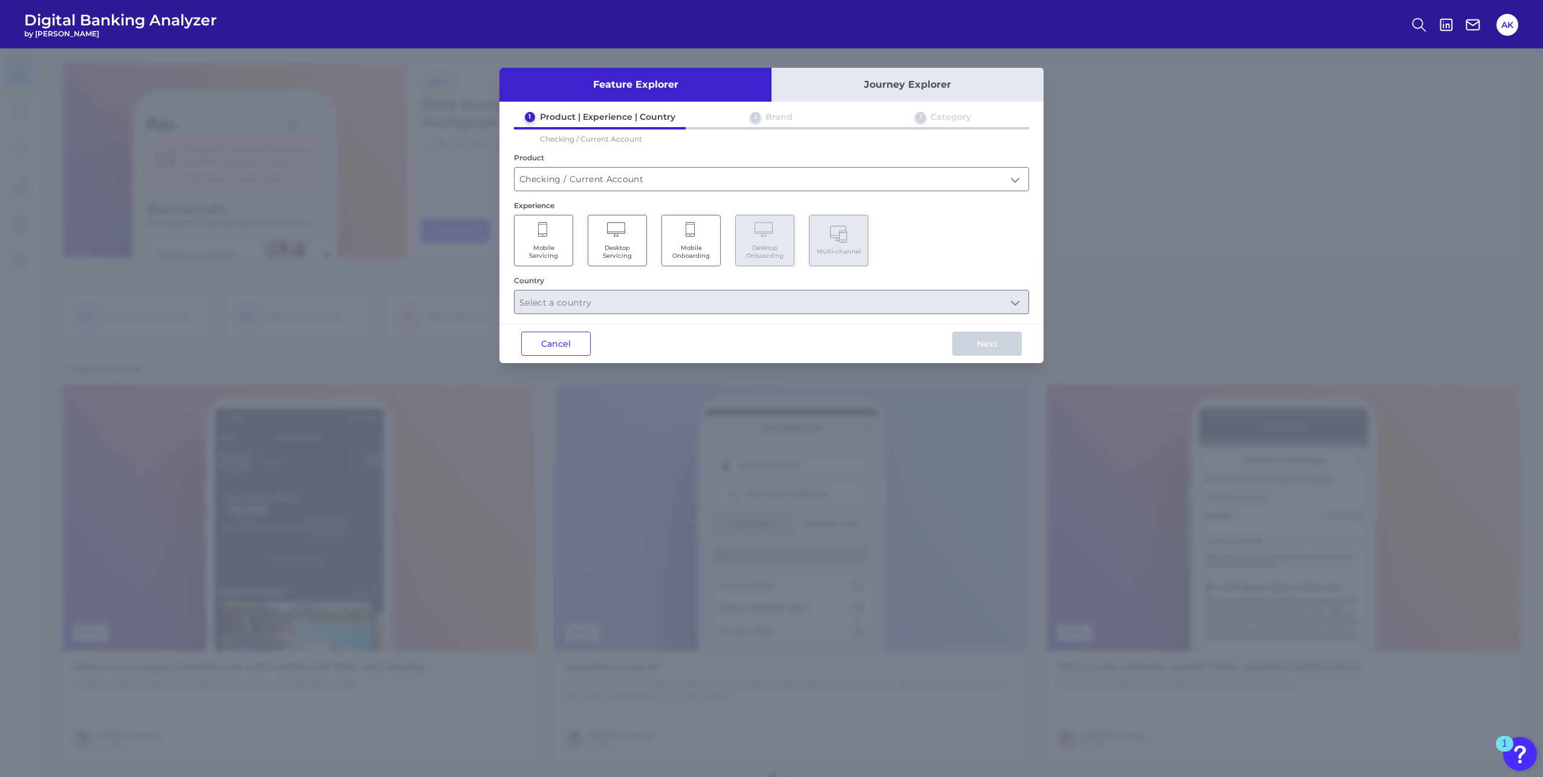
click at [705, 230] on Onboarding "Mobile Onboarding" at bounding box center [691, 240] width 59 height 51
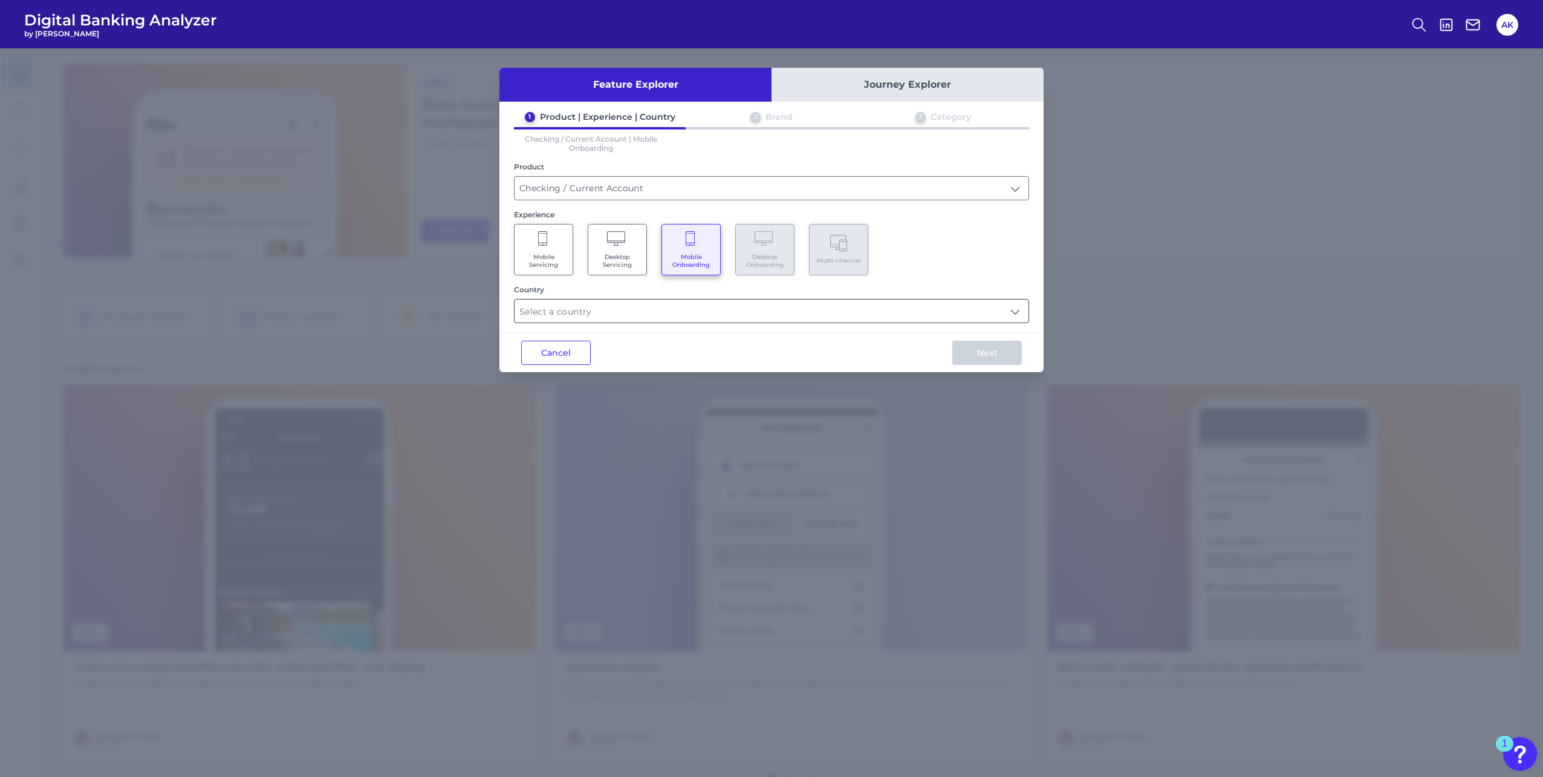
click at [637, 313] on input "text" at bounding box center [772, 310] width 514 height 23
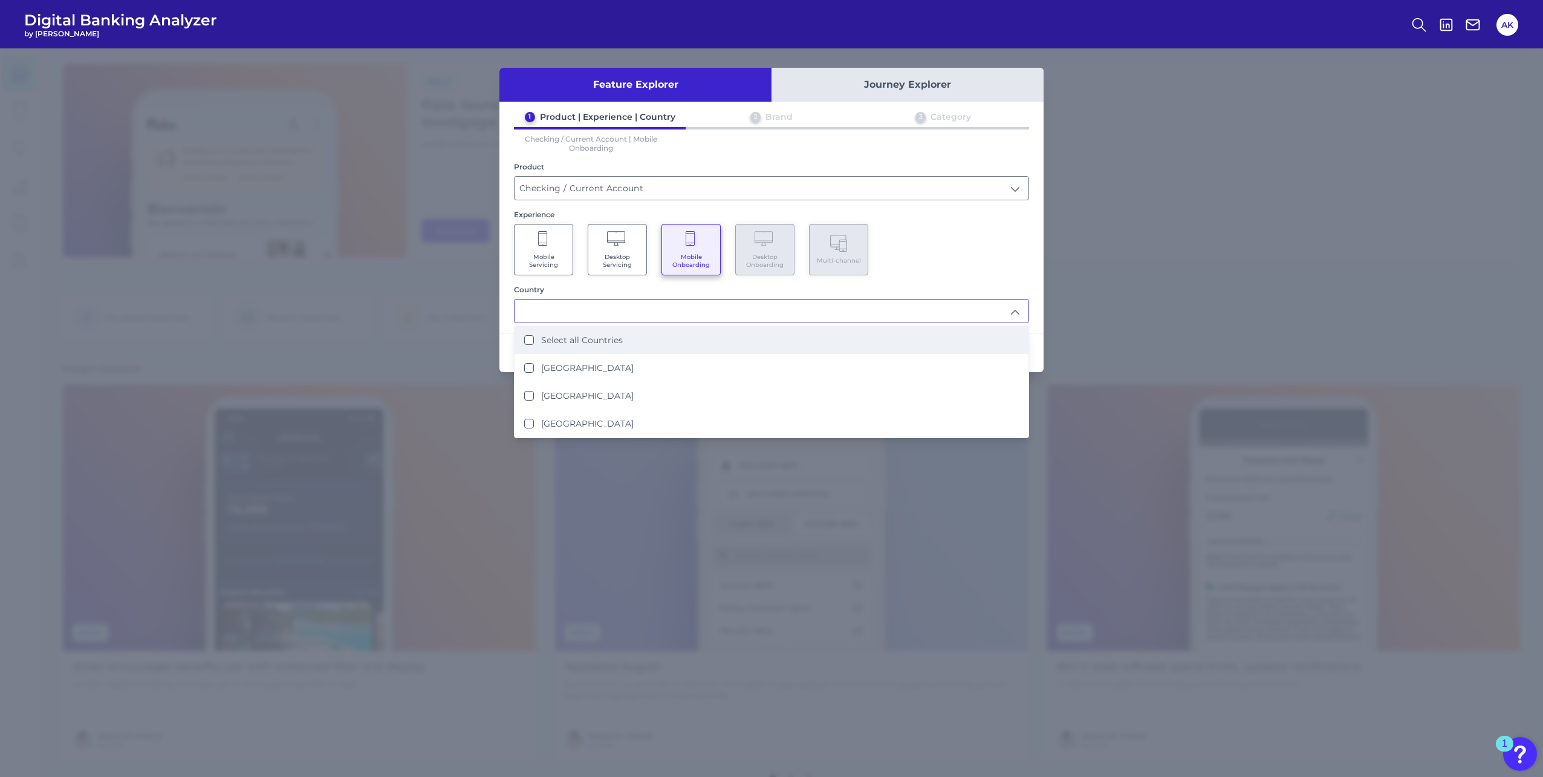
click at [573, 334] on label "Select all Countries" at bounding box center [582, 339] width 82 height 11
type input "Select all Countries"
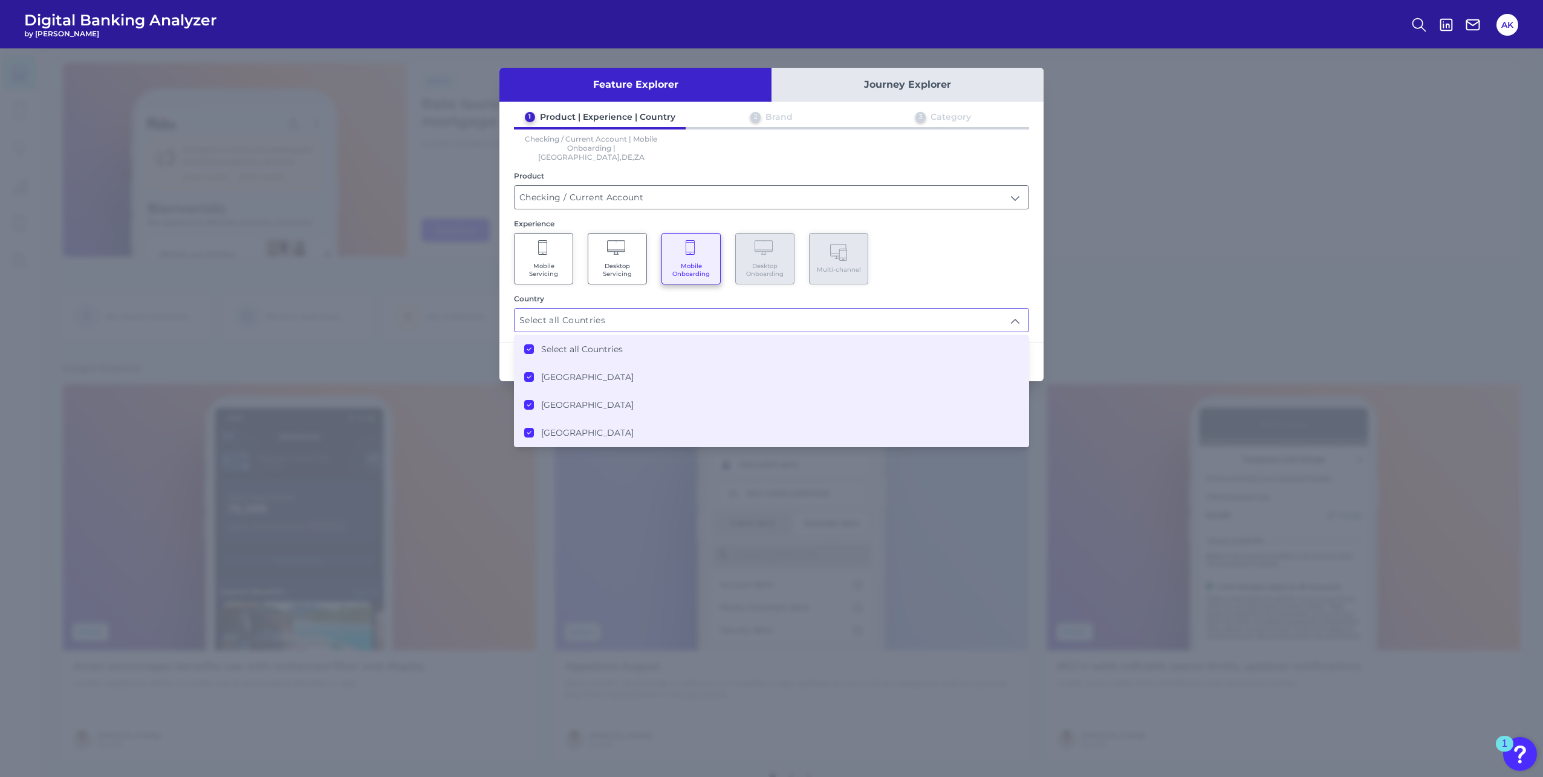
click at [1009, 294] on div "Country" at bounding box center [771, 298] width 515 height 9
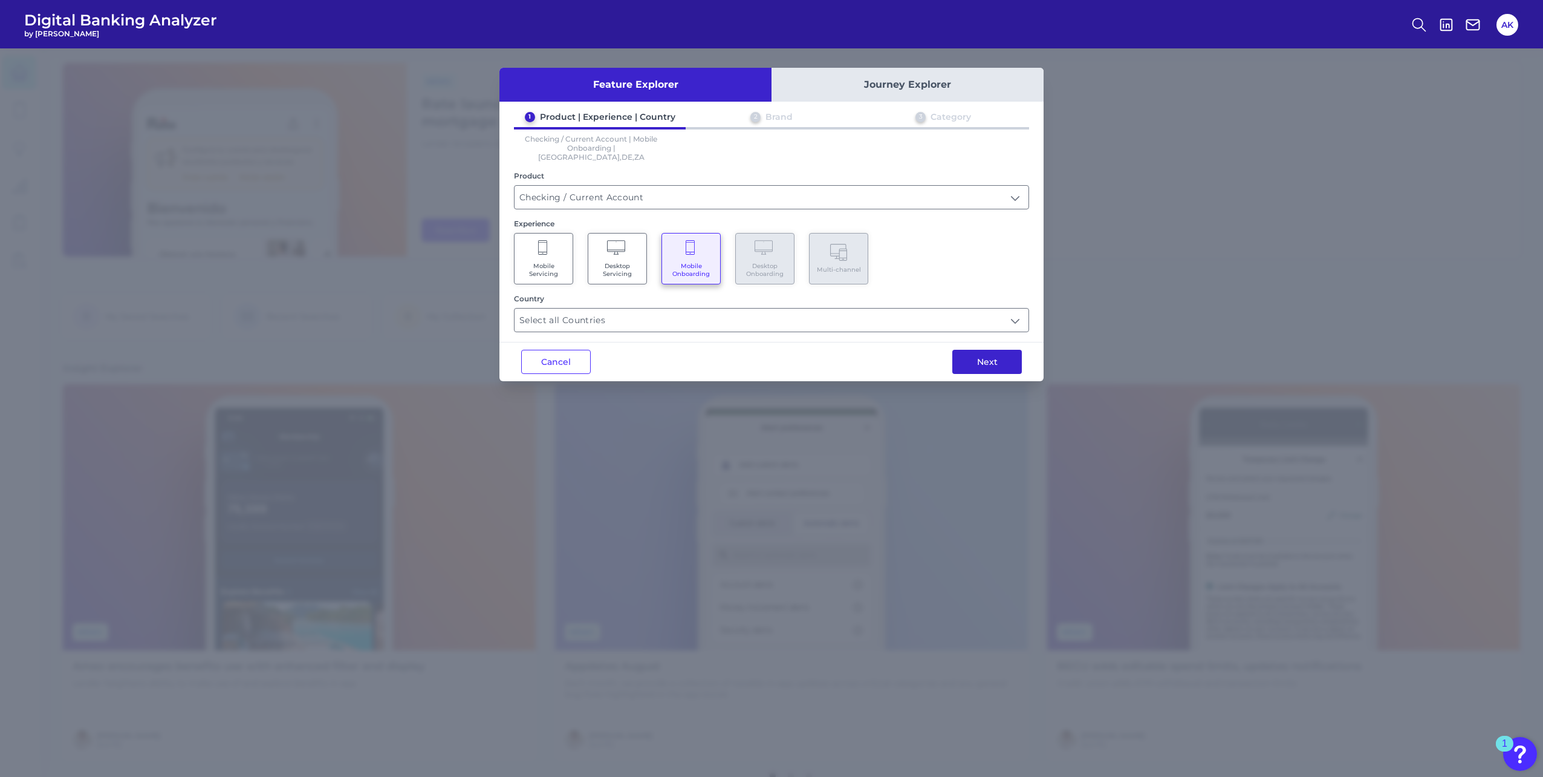
click at [1007, 350] on button "Next" at bounding box center [988, 362] width 70 height 24
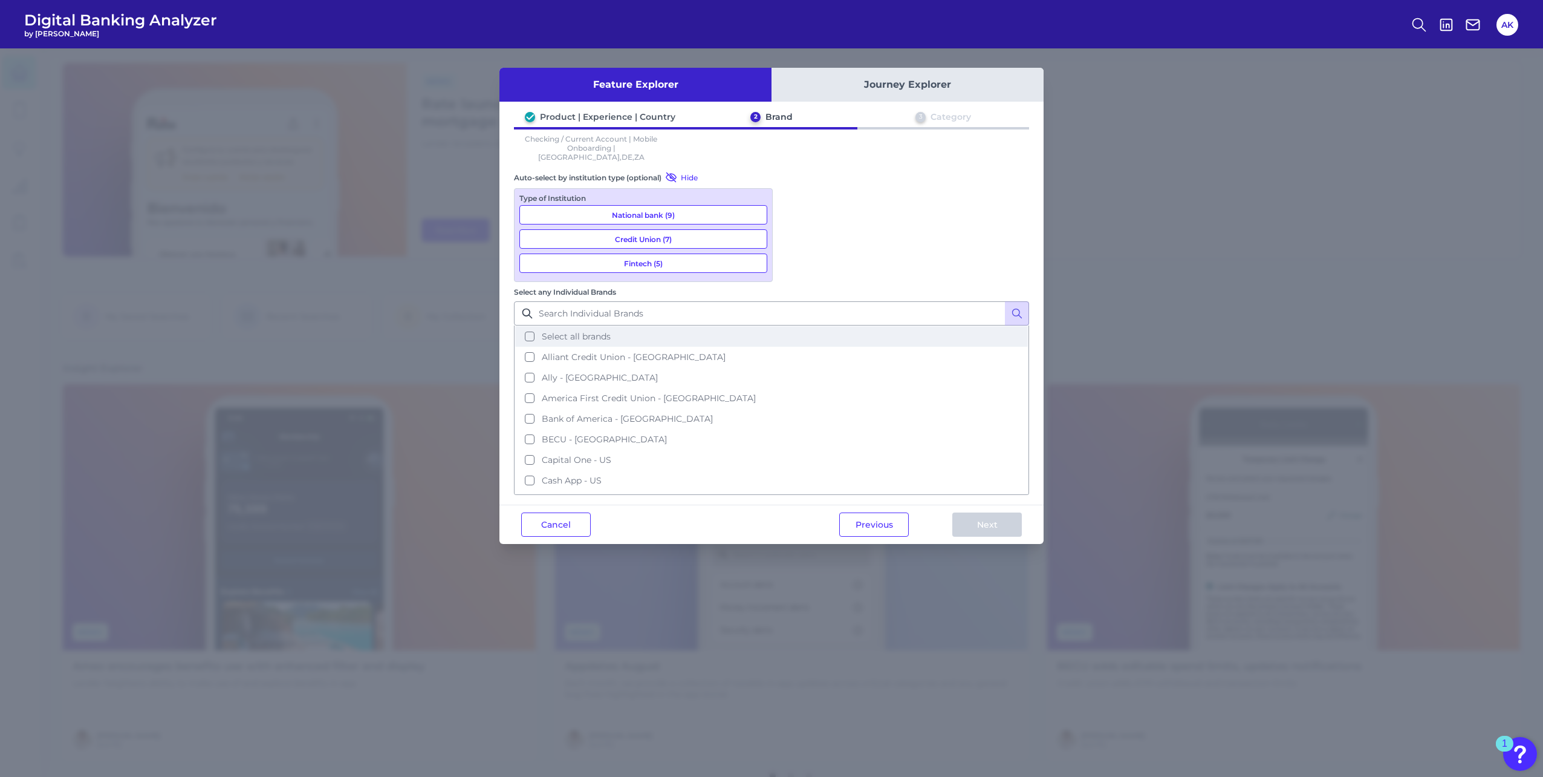
click at [802, 326] on button "Select all brands" at bounding box center [771, 336] width 513 height 21
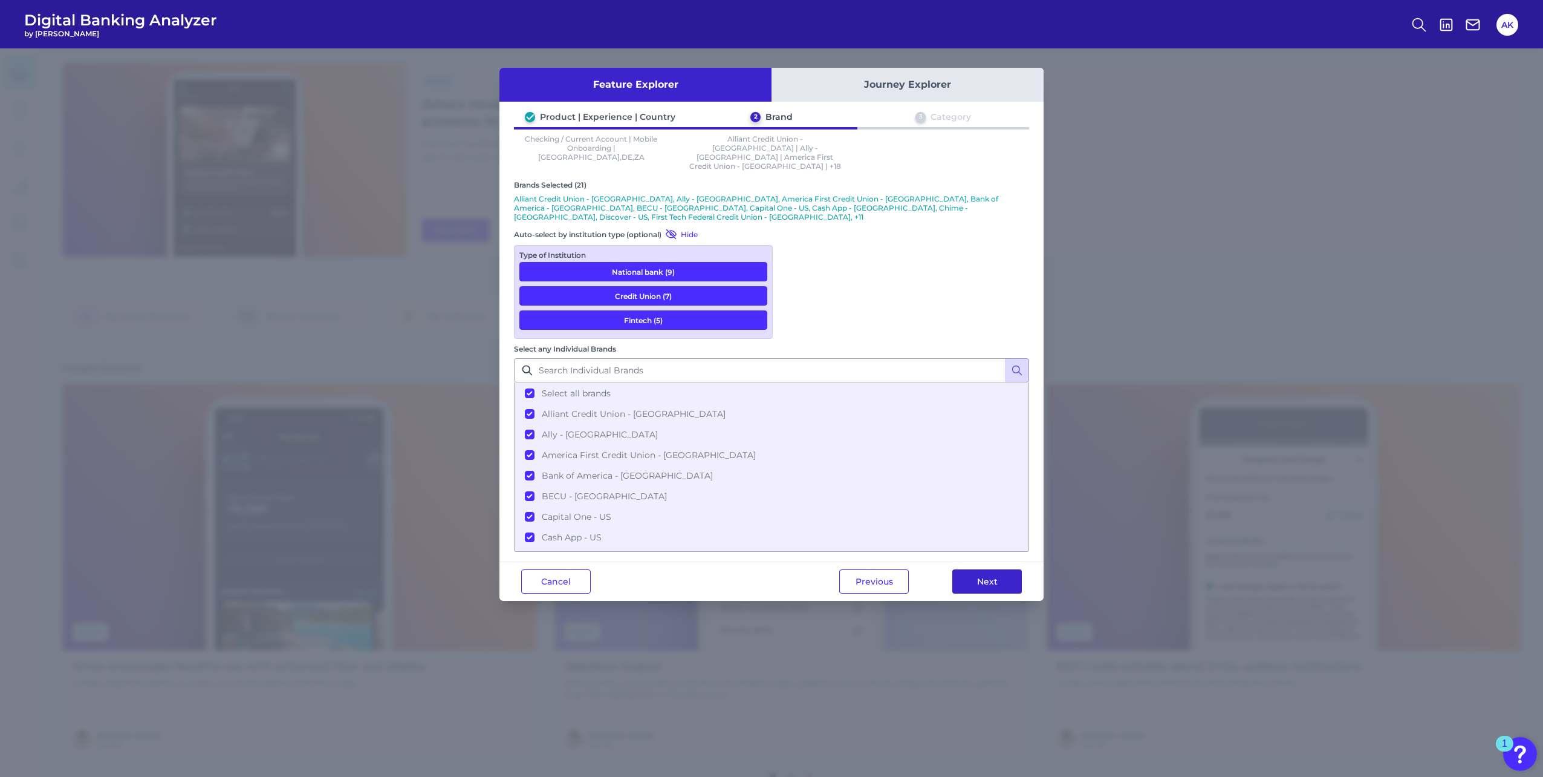
click at [999, 569] on button "Next" at bounding box center [988, 581] width 70 height 24
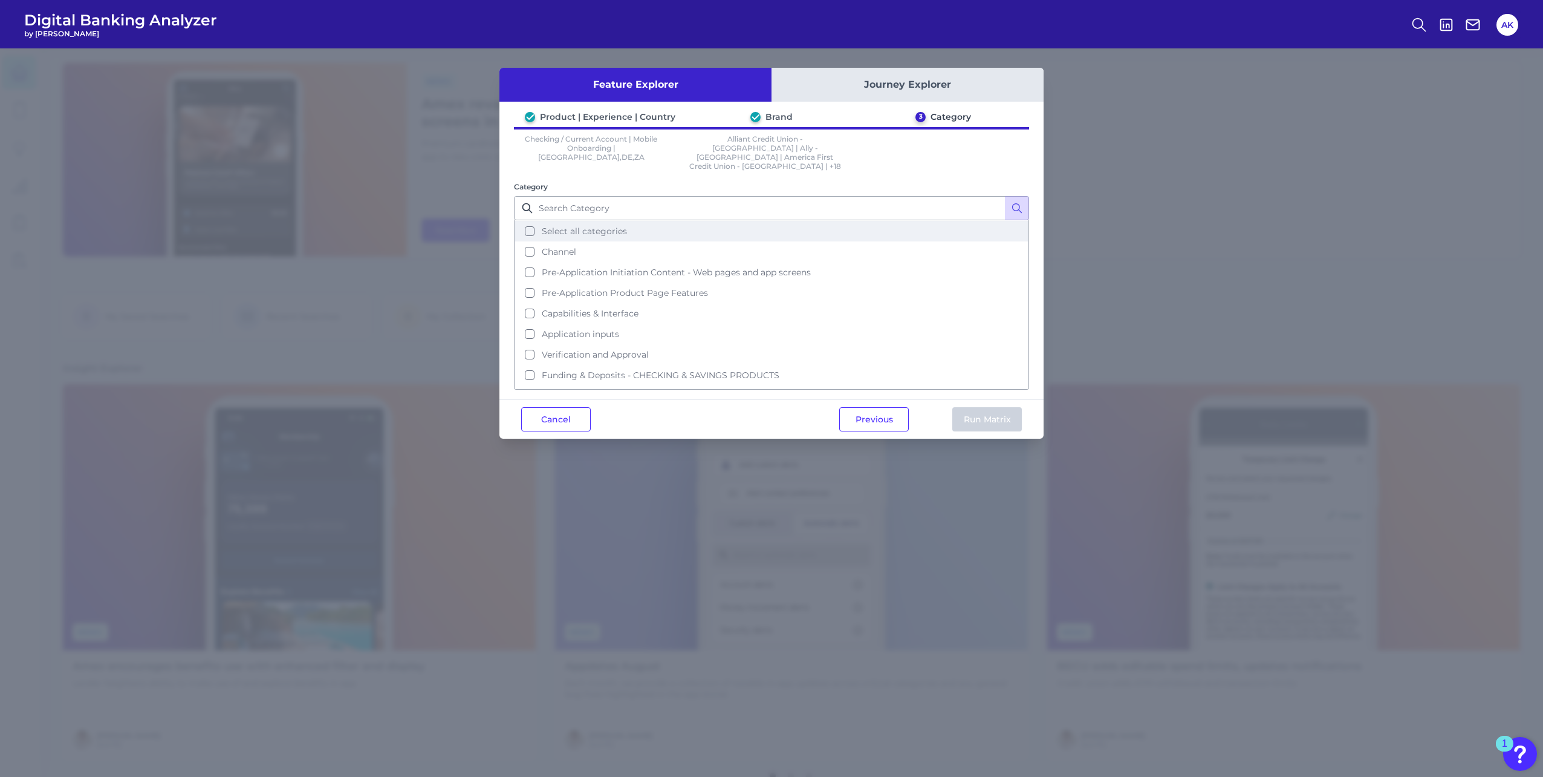
click at [618, 226] on span "Select all categories" at bounding box center [584, 231] width 85 height 11
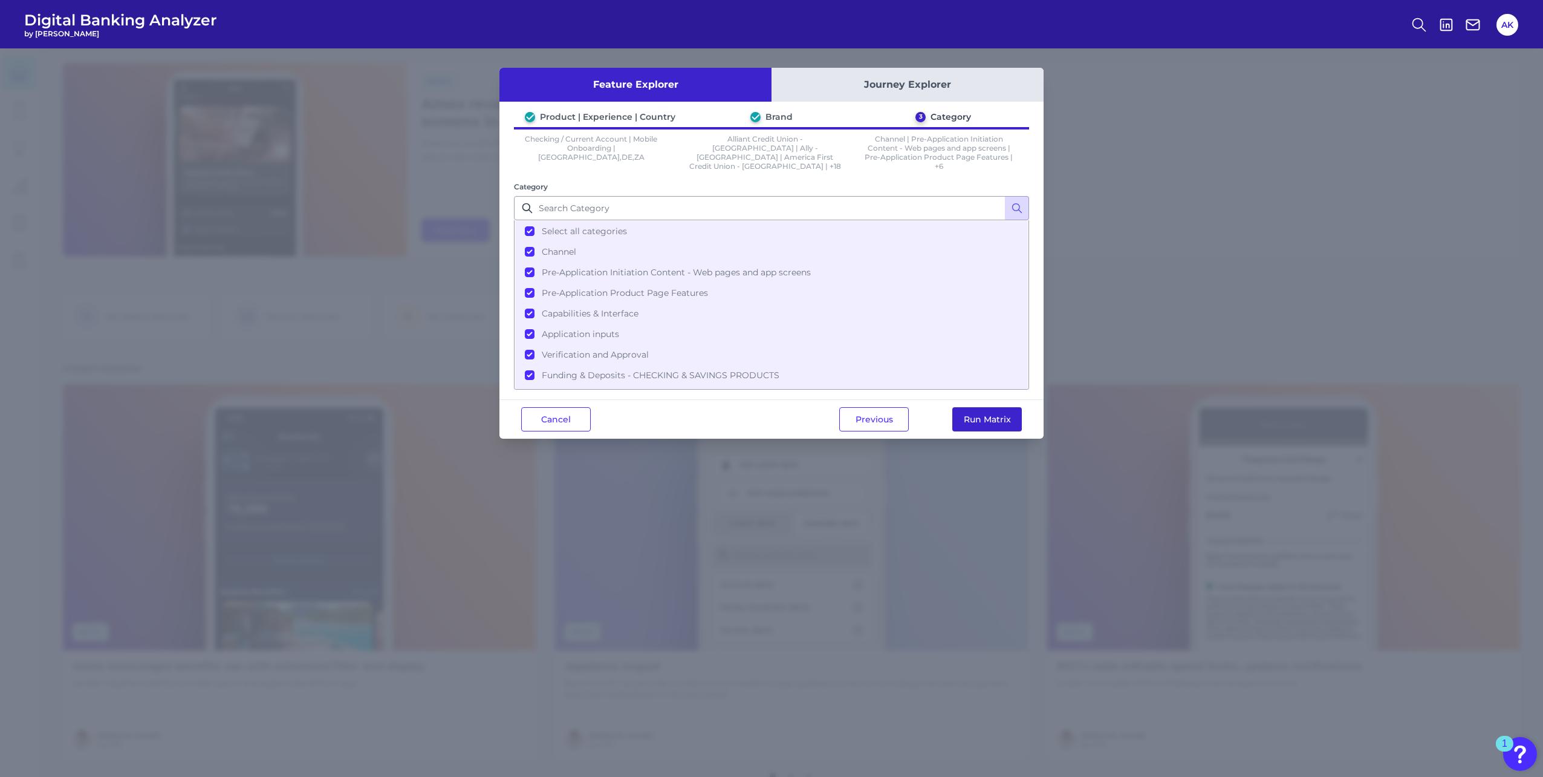
click at [974, 416] on button "Run Matrix" at bounding box center [988, 419] width 70 height 24
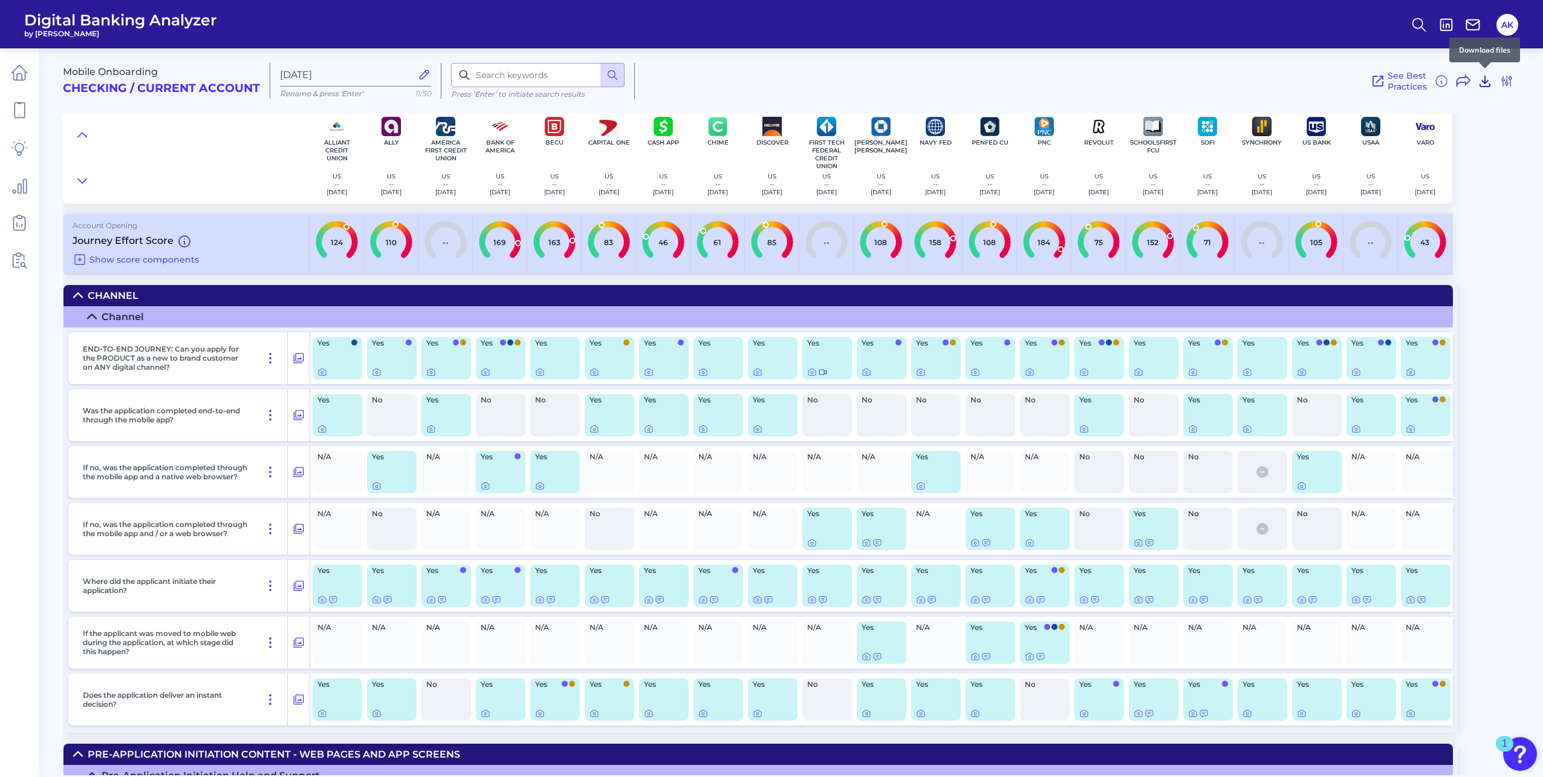
click at [1486, 80] on icon at bounding box center [1486, 81] width 10 height 10
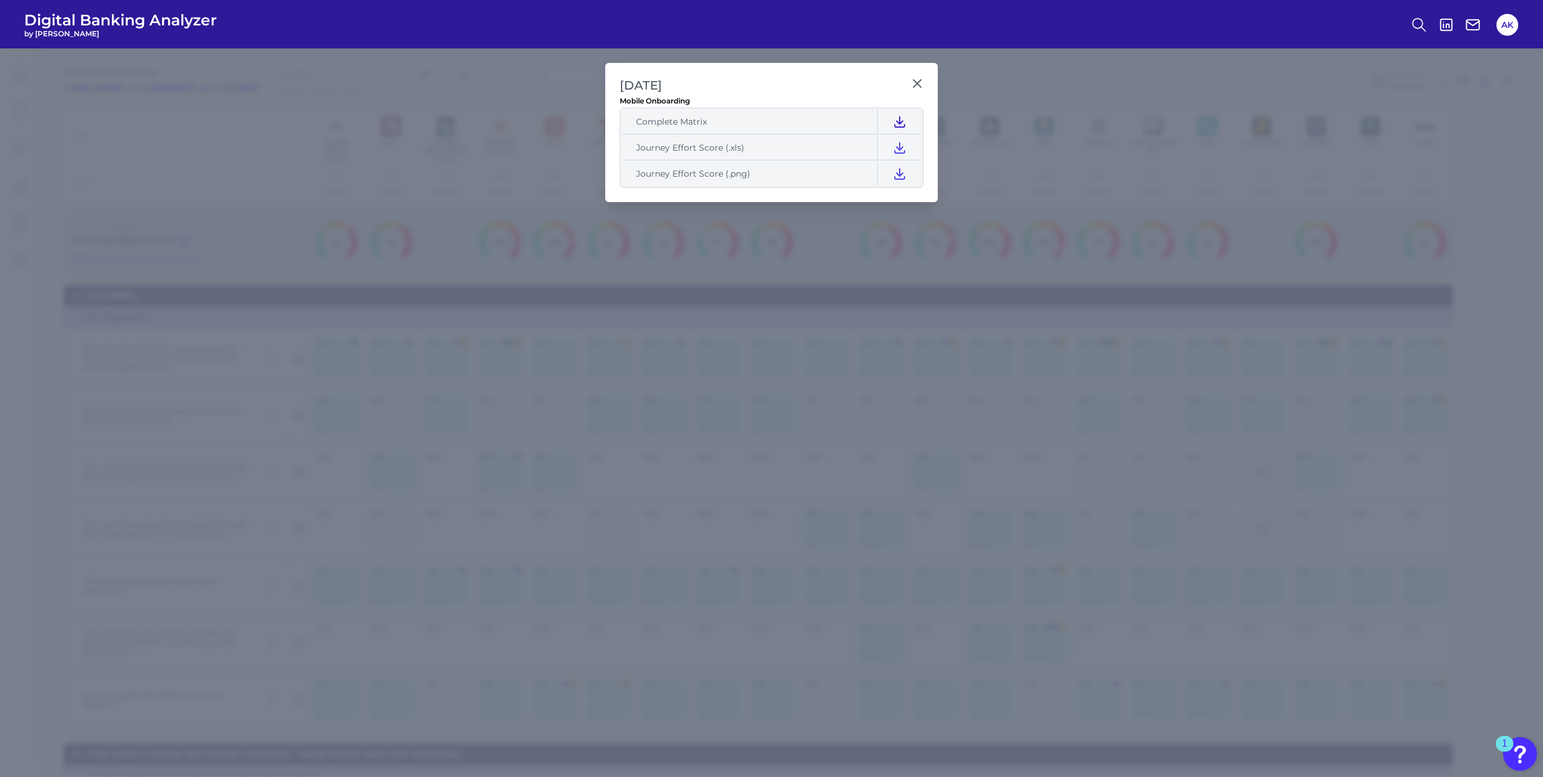
click at [898, 119] on icon at bounding box center [900, 121] width 15 height 15
